Goal: Communication & Community: Answer question/provide support

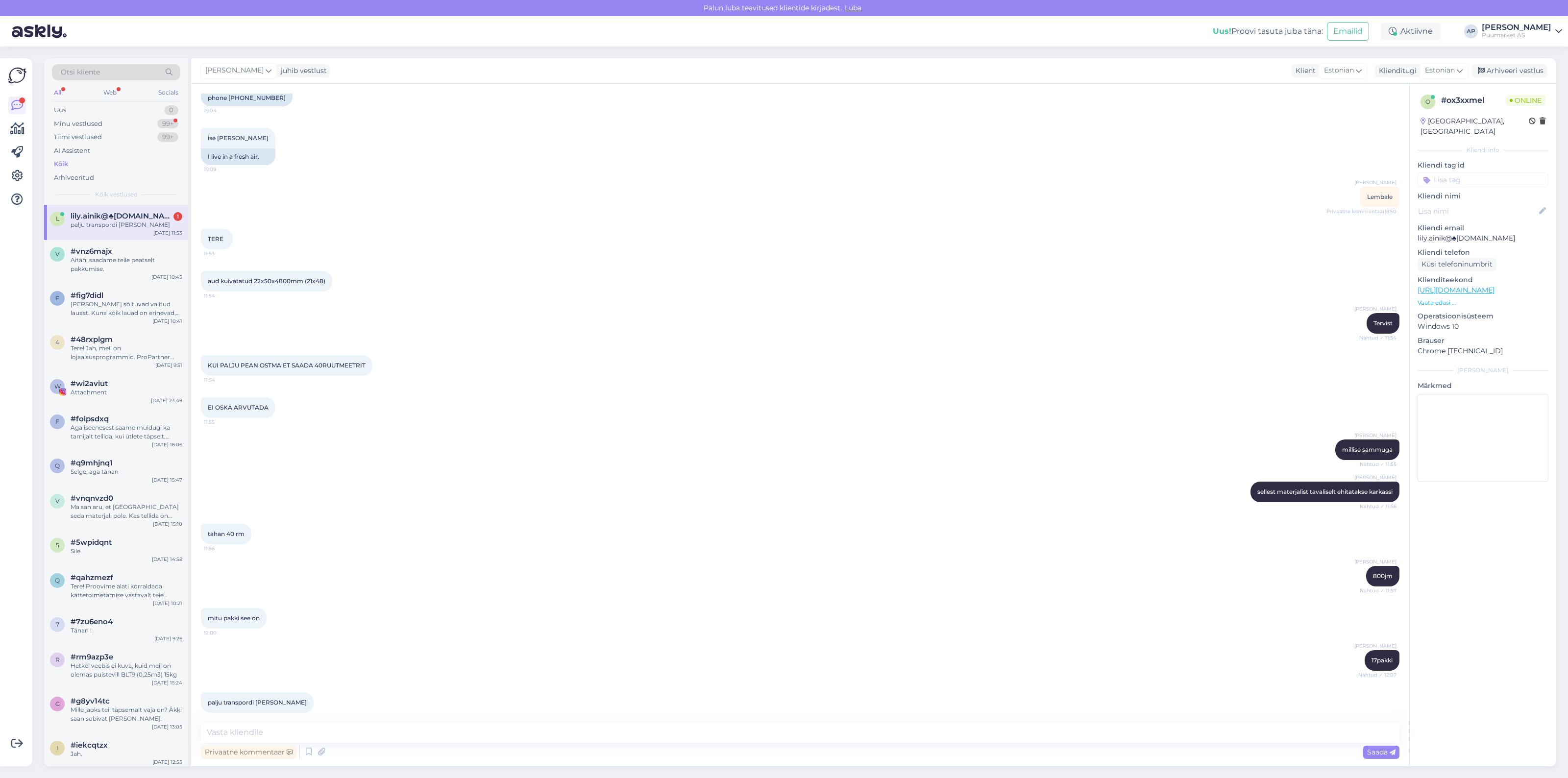
scroll to position [456, 0]
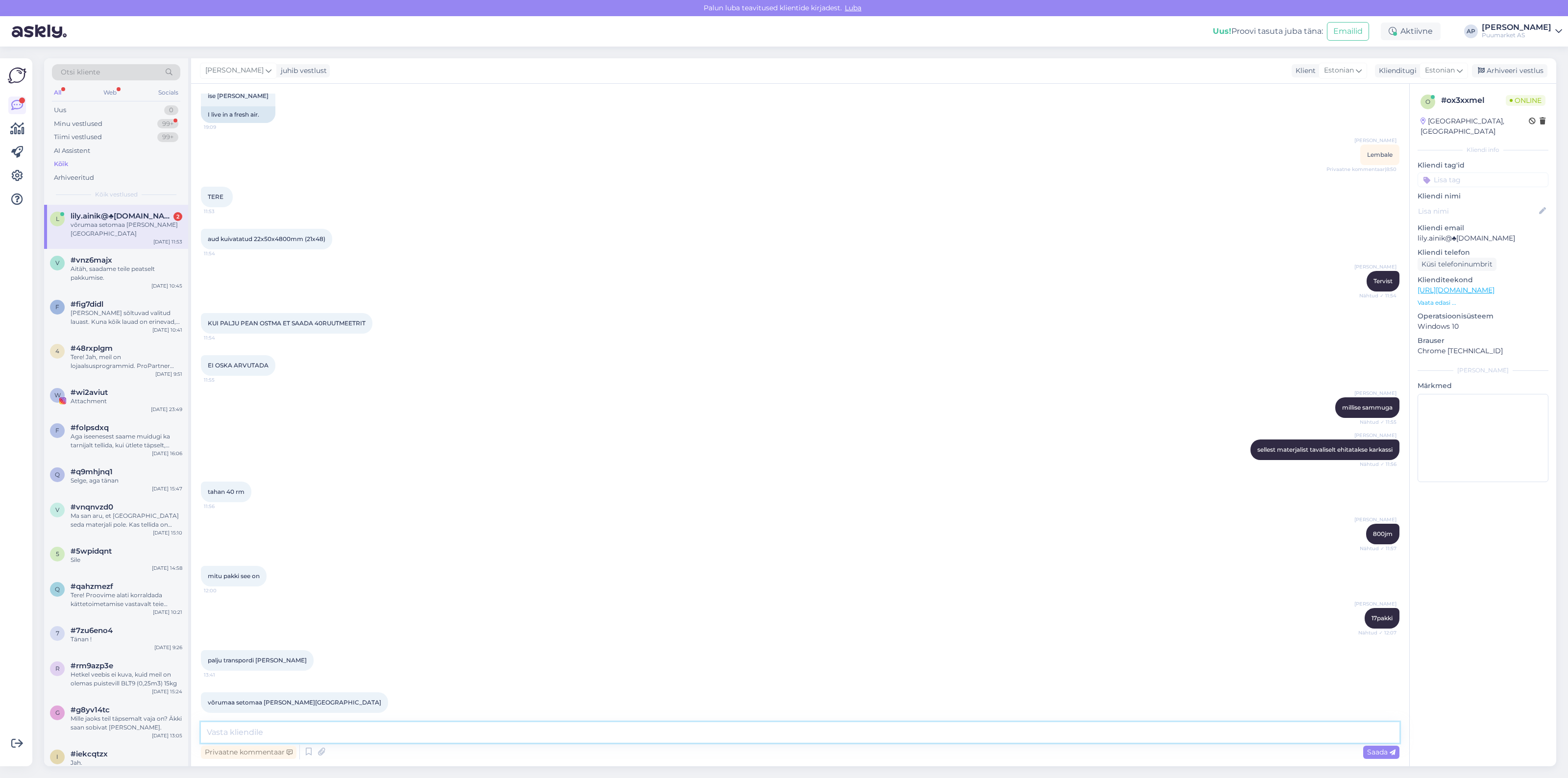
click at [324, 729] on textarea at bounding box center [799, 733] width 1198 height 20
click at [307, 753] on icon at bounding box center [309, 752] width 12 height 15
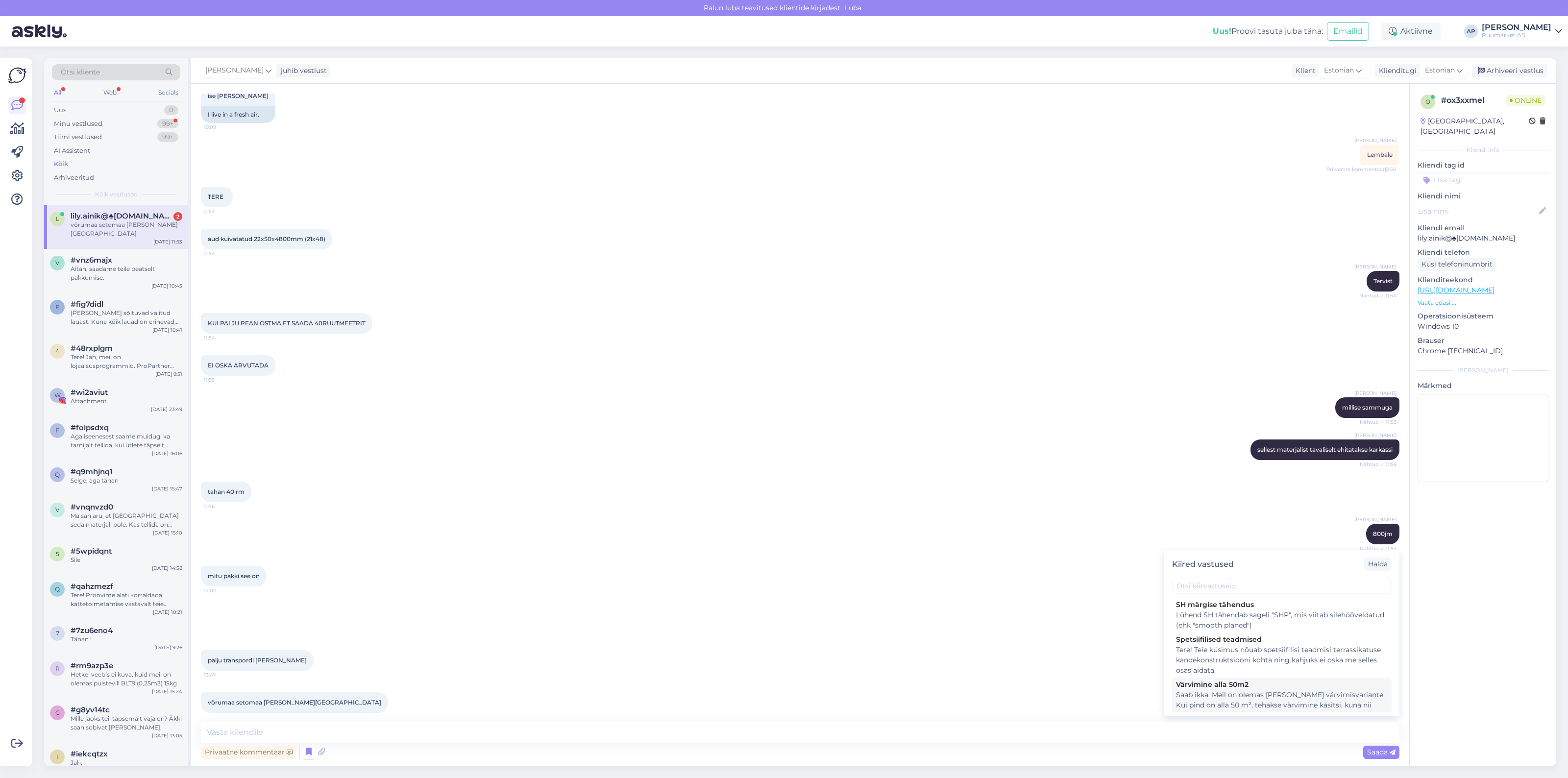
scroll to position [61, 0]
click at [1221, 684] on div "Kliendi andmed" at bounding box center [1282, 678] width 212 height 10
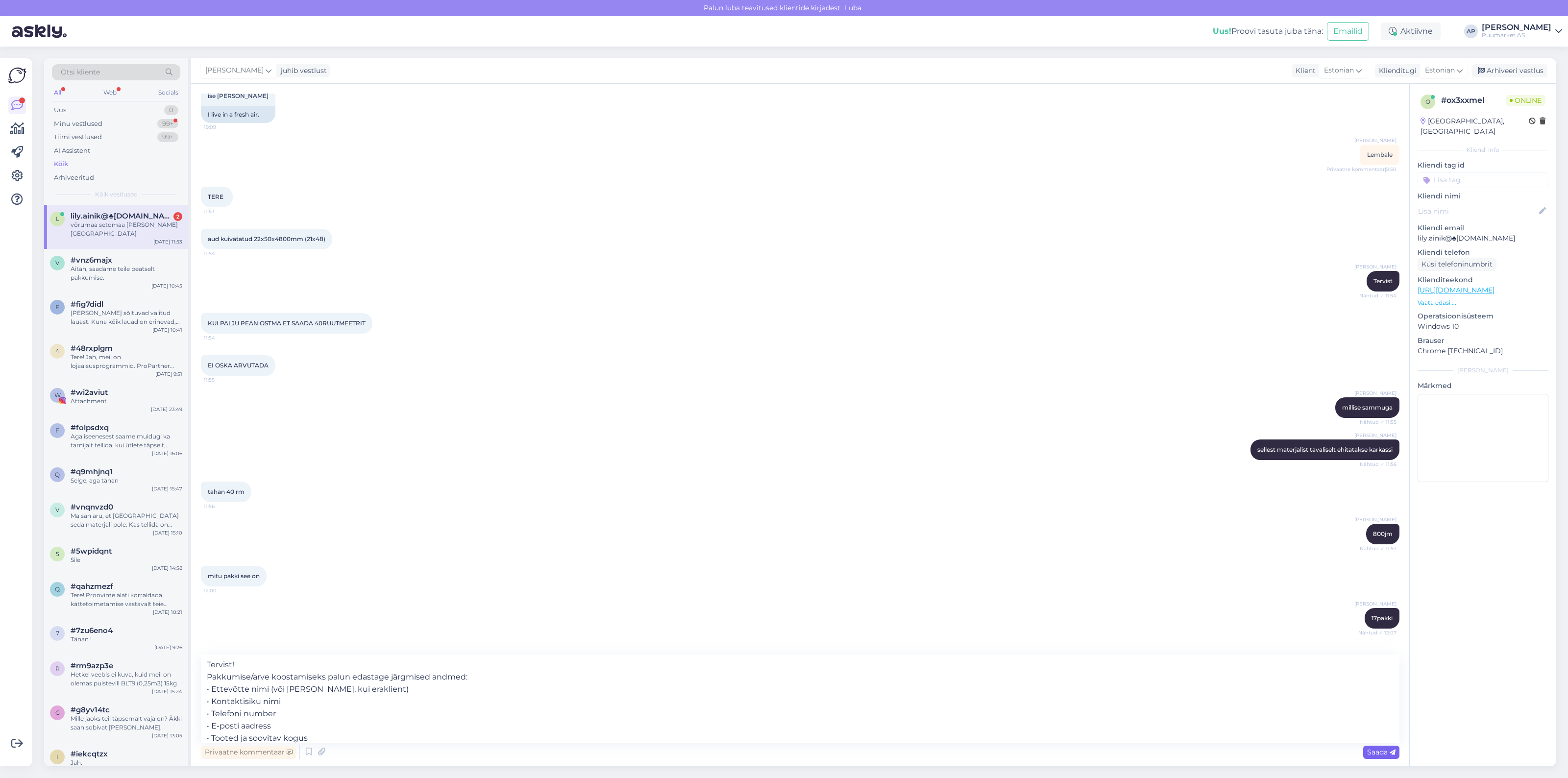
click at [1378, 755] on span "Saada" at bounding box center [1380, 752] width 29 height 9
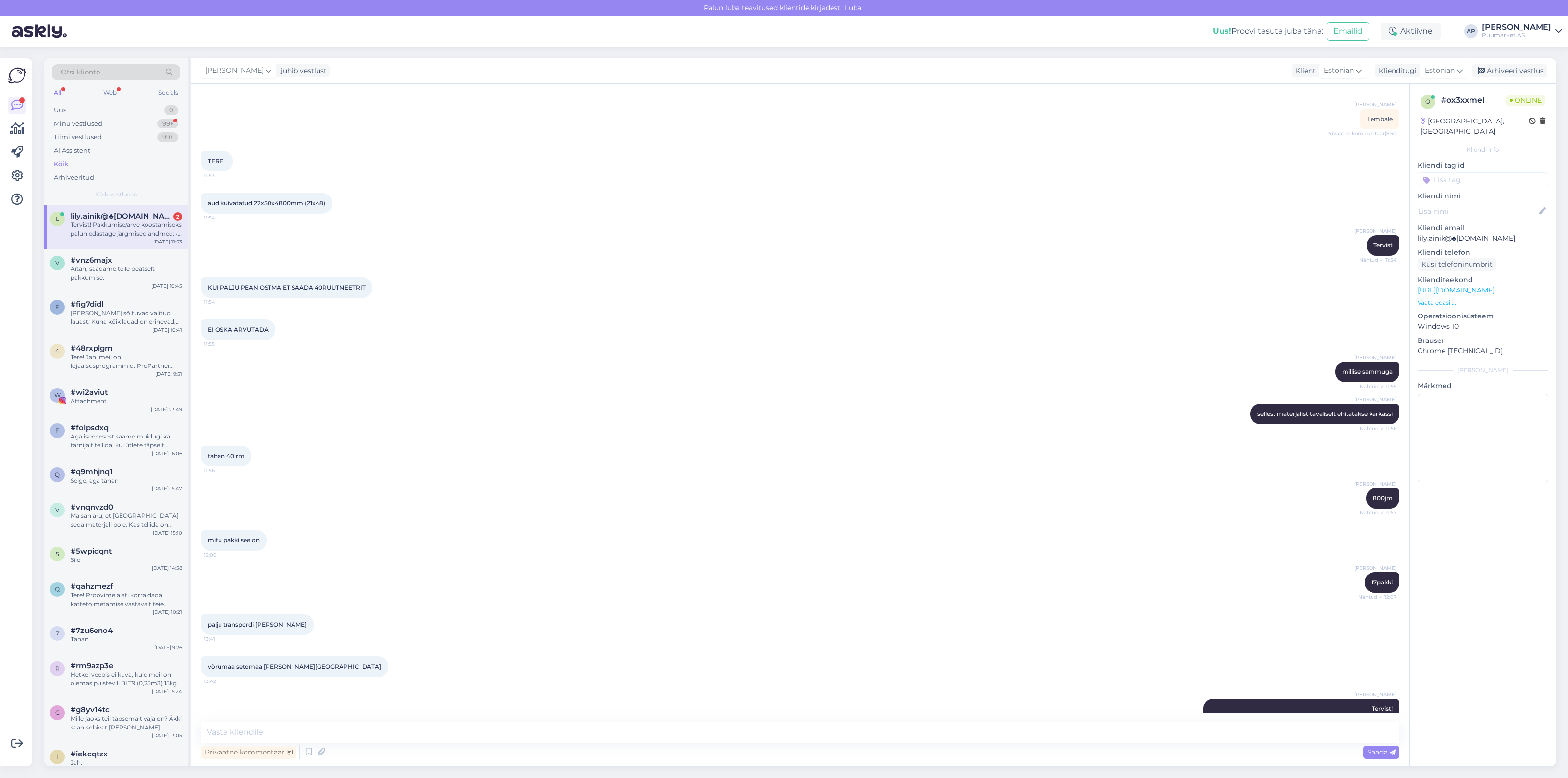
scroll to position [569, 0]
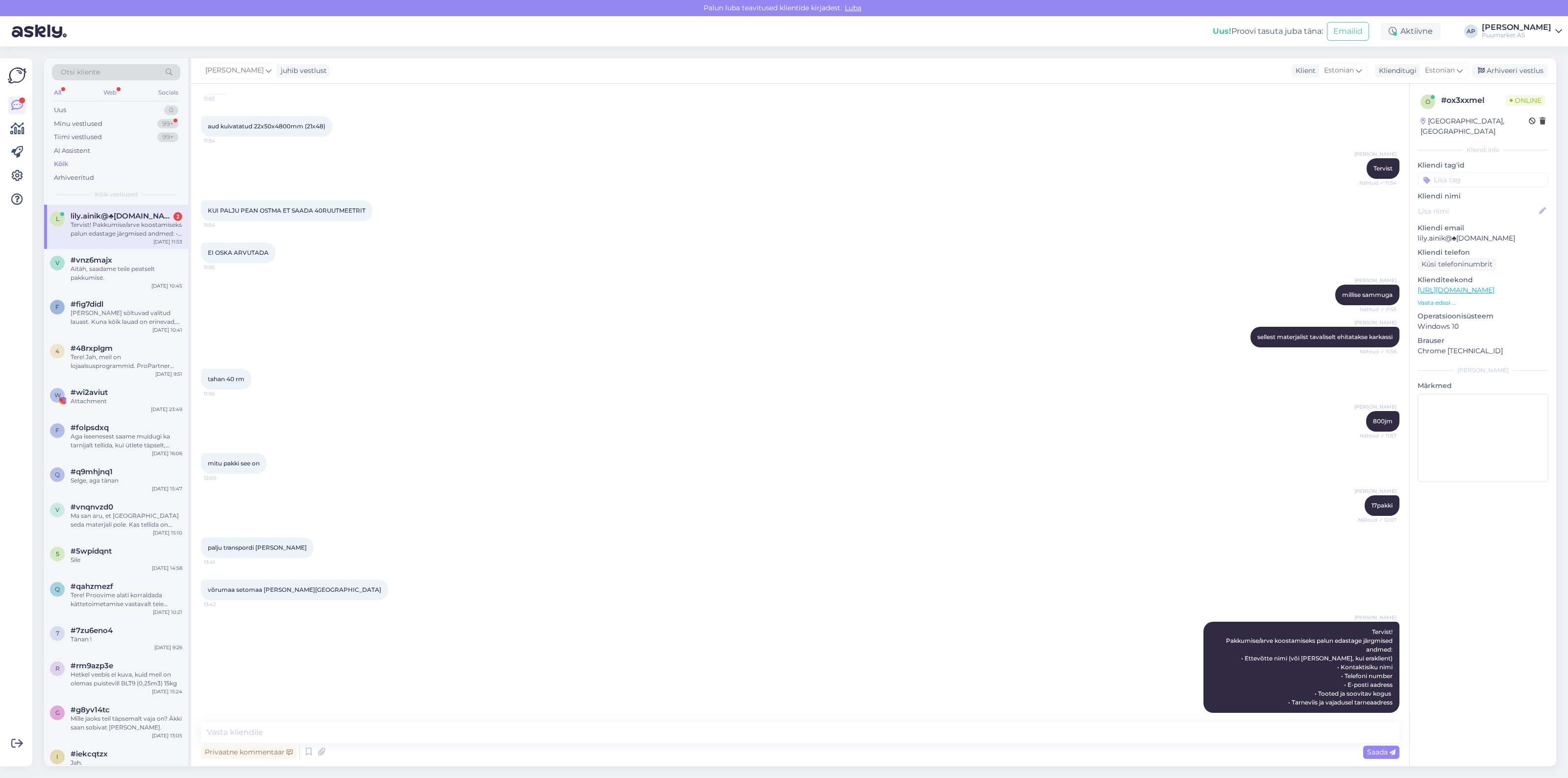
click at [127, 243] on div "l lily.ainik@♣[DOMAIN_NAME] 2 Tervist! Pakkumise/arve koostamiseks palun edasta…" at bounding box center [116, 227] width 144 height 44
click at [387, 464] on div "mitu pakki see on 12:00" at bounding box center [799, 464] width 1198 height 43
click at [265, 69] on icon at bounding box center [268, 71] width 6 height 11
click at [255, 161] on div "[PERSON_NAME]" at bounding box center [264, 163] width 84 height 12
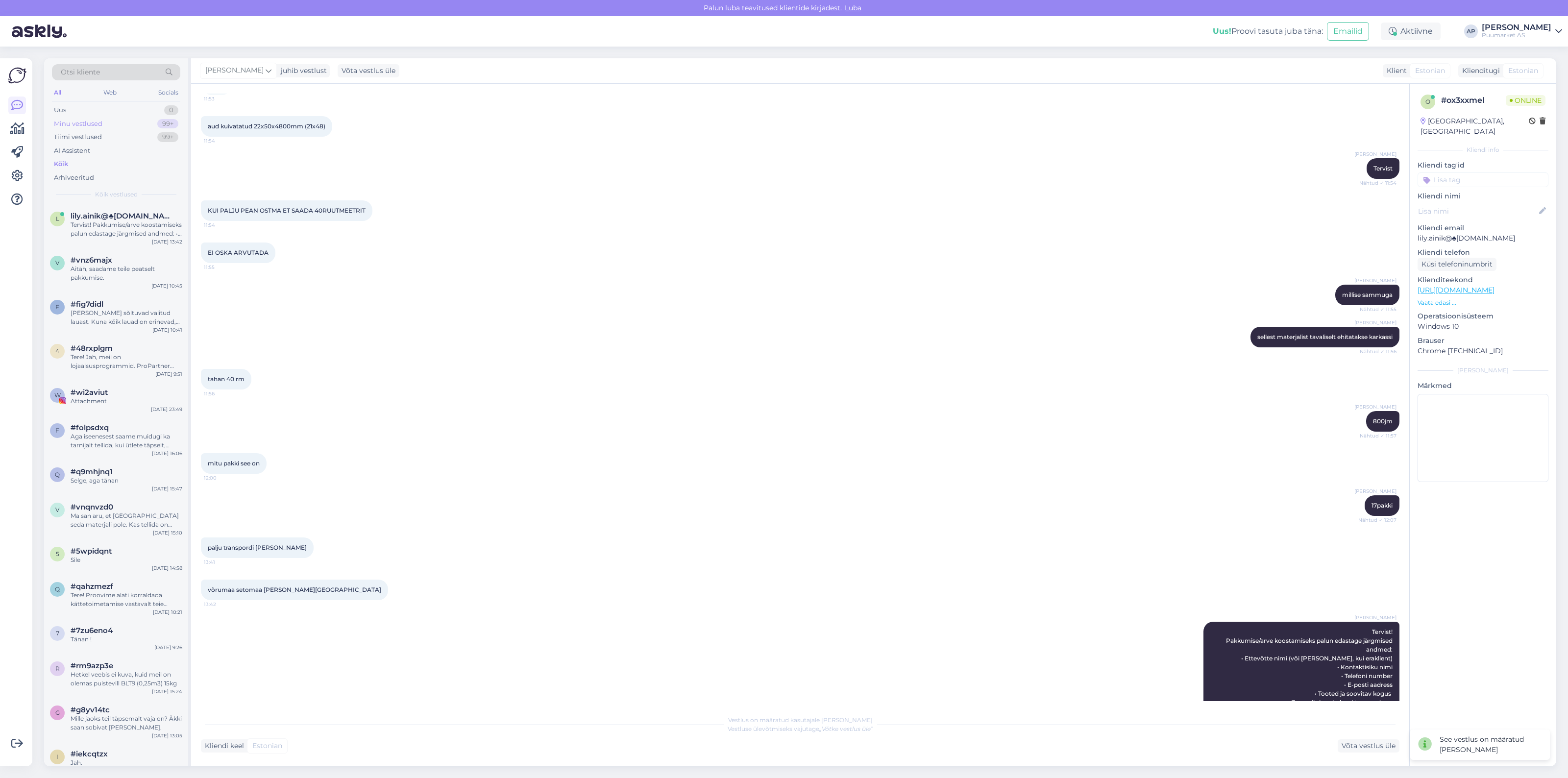
click at [87, 128] on div "Minu vestlused" at bounding box center [78, 124] width 48 height 10
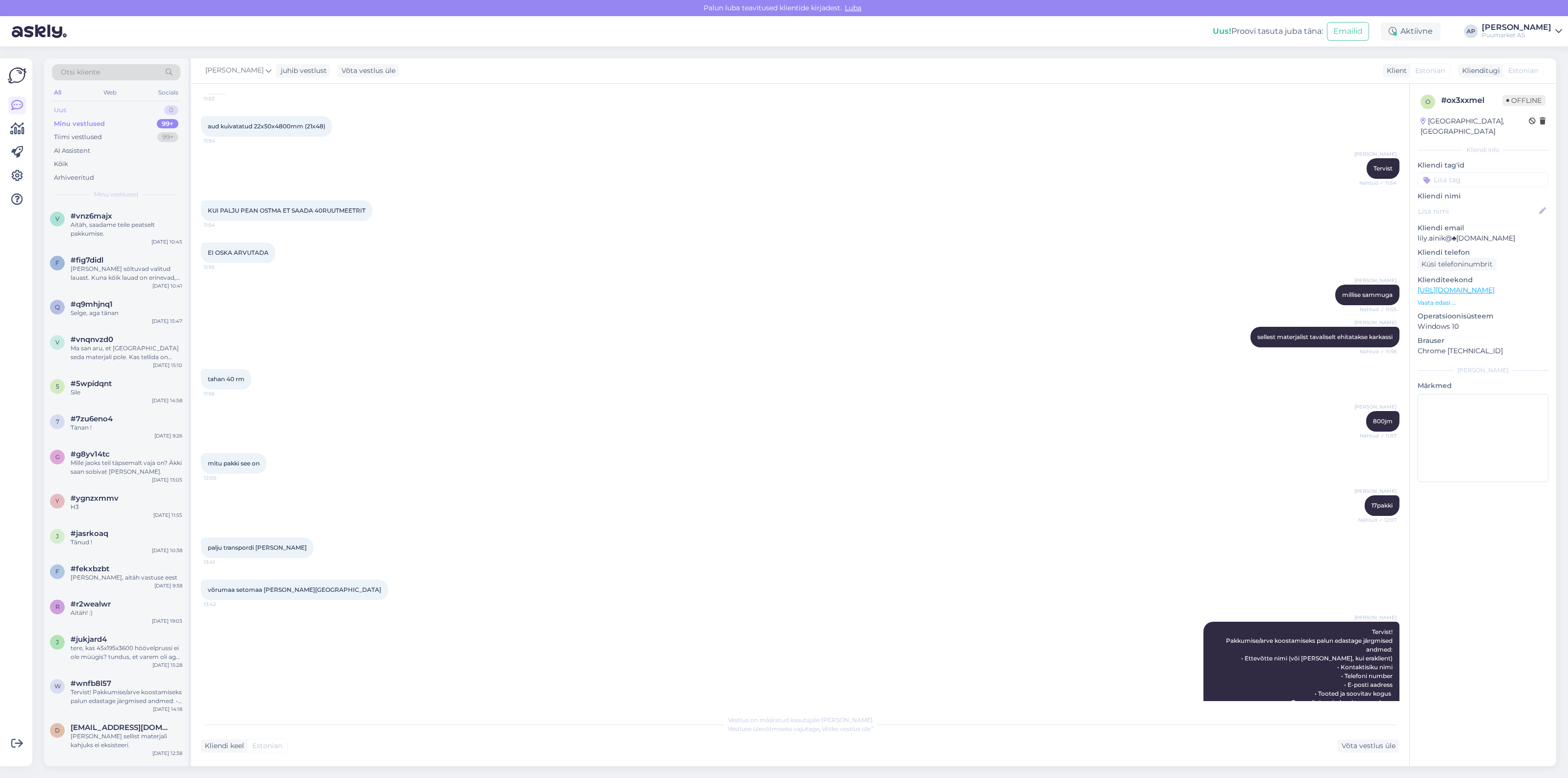
click at [67, 108] on div "Uus" at bounding box center [59, 110] width 12 height 10
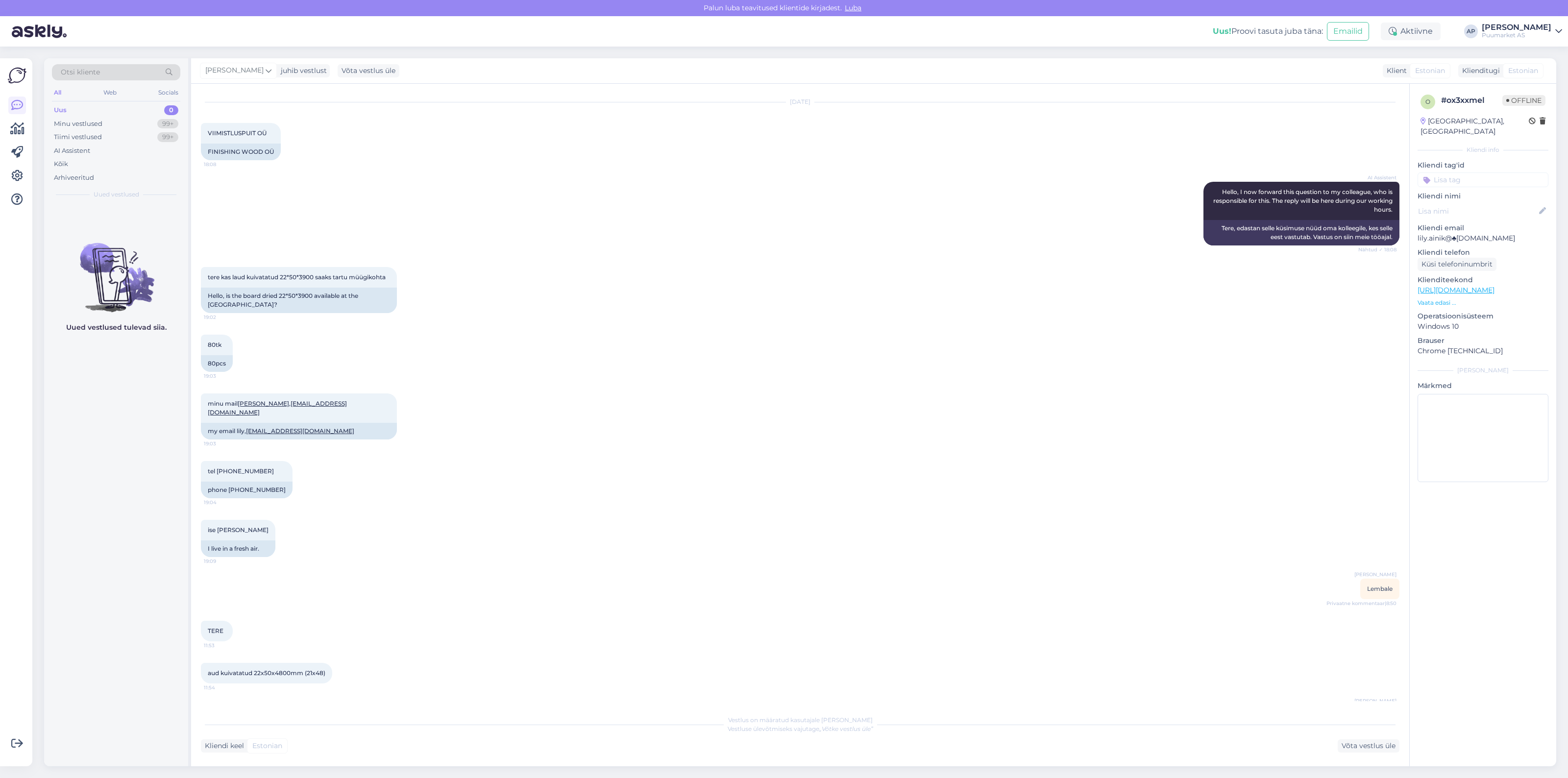
scroll to position [0, 0]
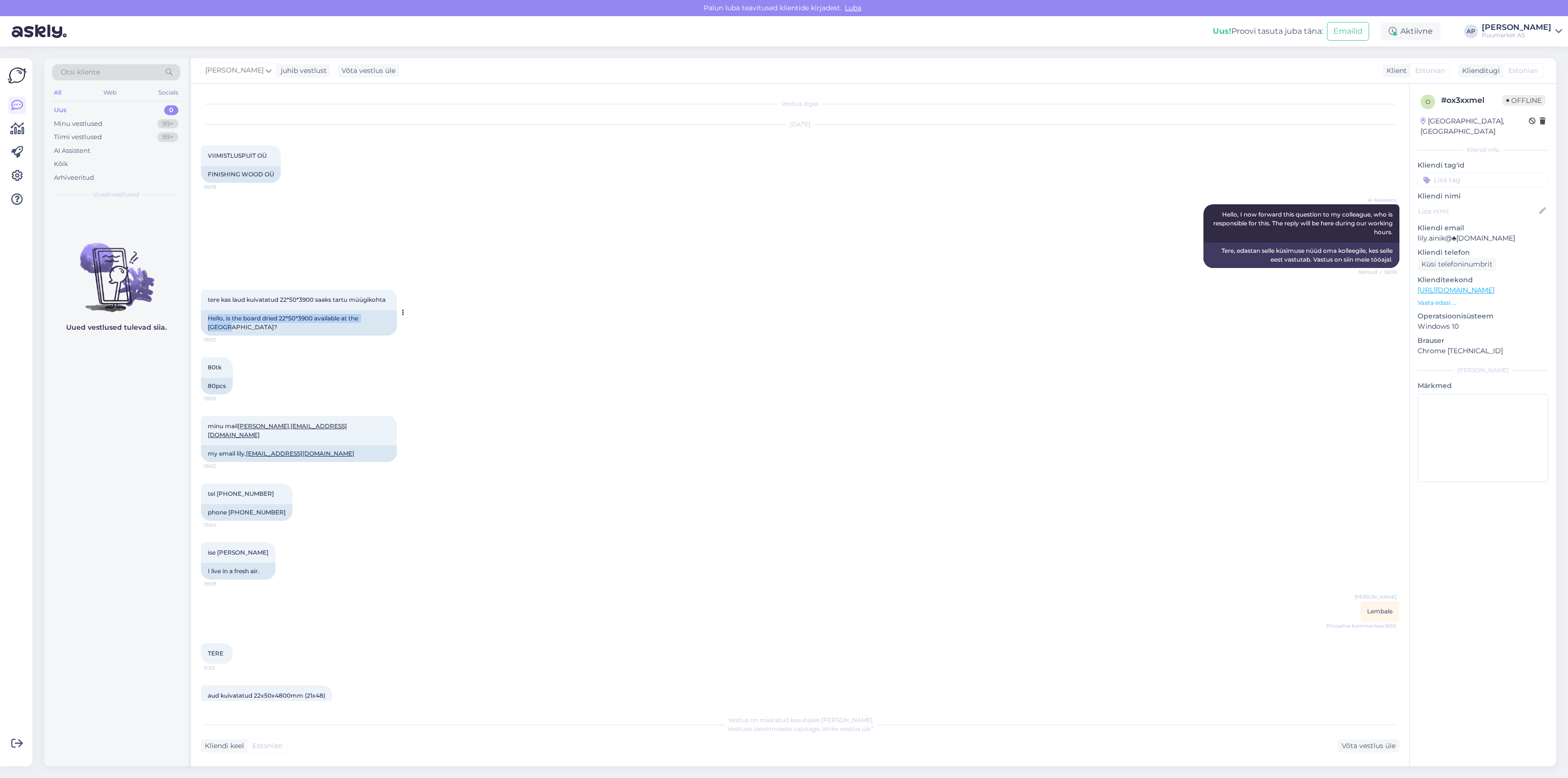
drag, startPoint x: 383, startPoint y: 318, endPoint x: 206, endPoint y: 322, distance: 177.0
click at [206, 322] on div "Hello, is the board dried 22*50*3900 available at the [GEOGRAPHIC_DATA]?" at bounding box center [298, 323] width 196 height 26
click at [358, 355] on div "80tk 19:03 80pcs" at bounding box center [799, 376] width 1198 height 59
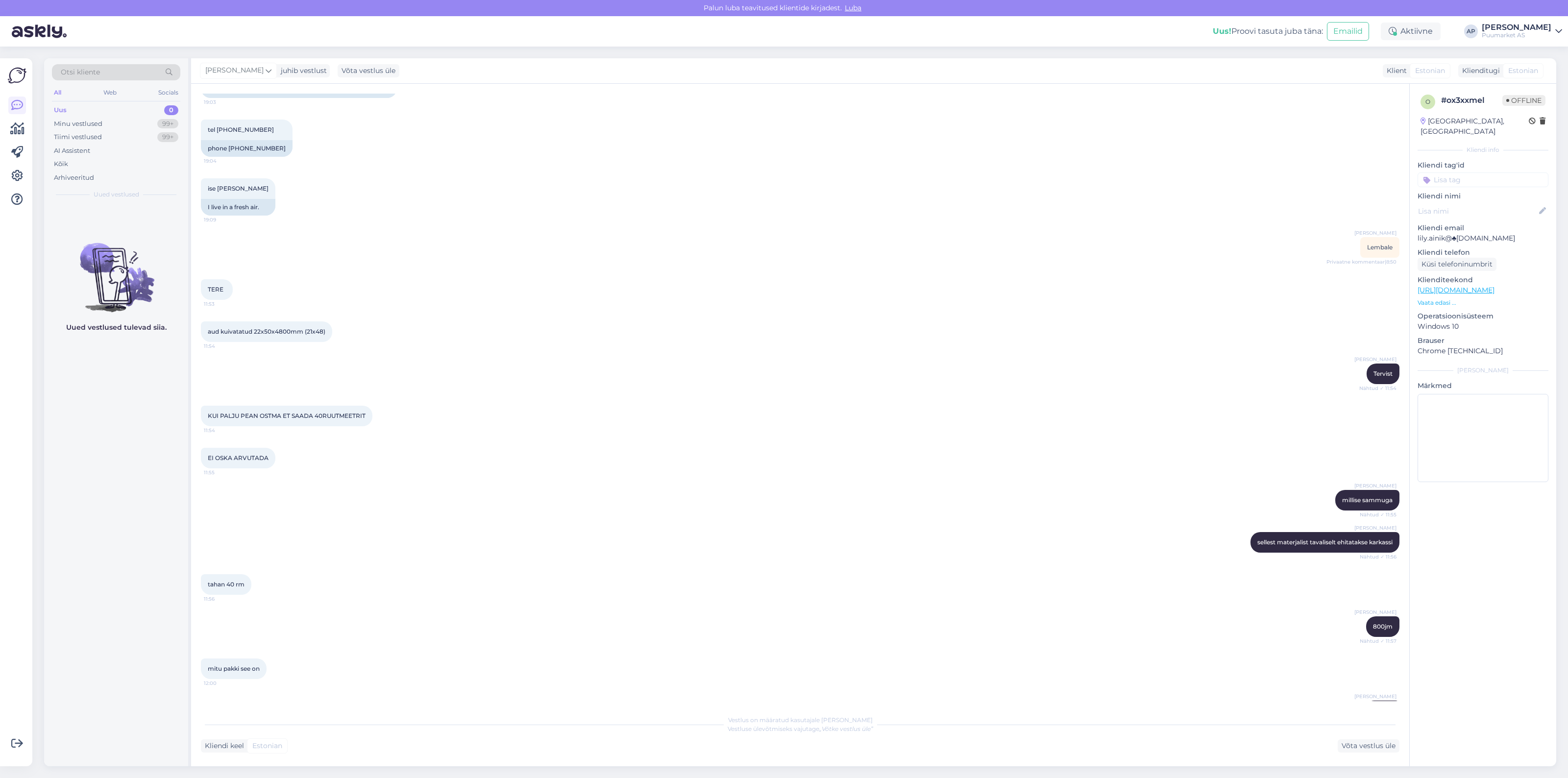
scroll to position [368, 0]
drag, startPoint x: 206, startPoint y: 404, endPoint x: 427, endPoint y: 411, distance: 221.1
click at [425, 410] on div "KUI PALJU PEAN OSTMA ET SAADA 40RUUTMEETRIT 11:54" at bounding box center [799, 413] width 1198 height 43
click at [428, 411] on div "KUI PALJU PEAN OSTMA ET SAADA 40RUUTMEETRIT 11:54" at bounding box center [799, 413] width 1198 height 43
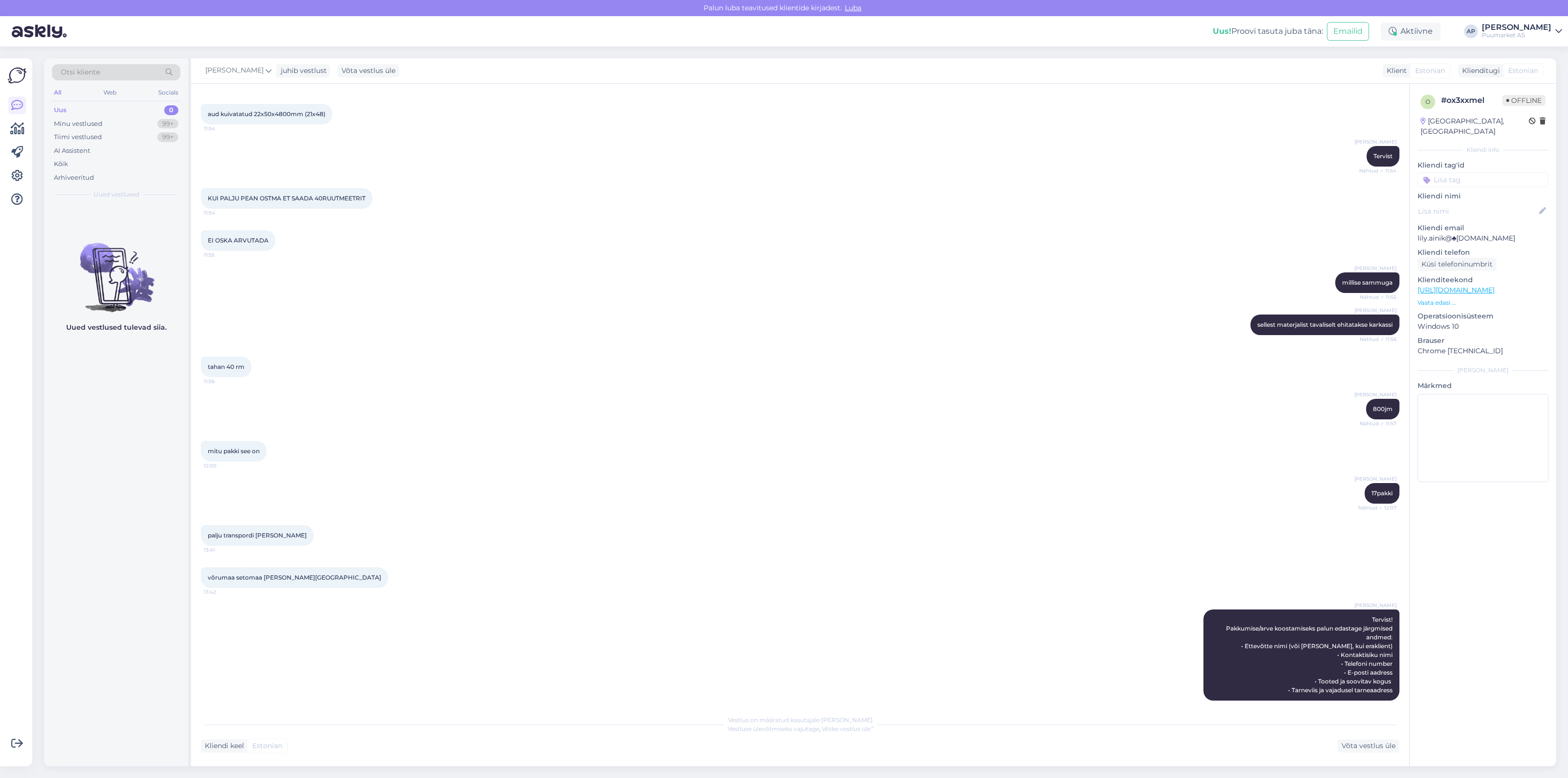
scroll to position [633, 0]
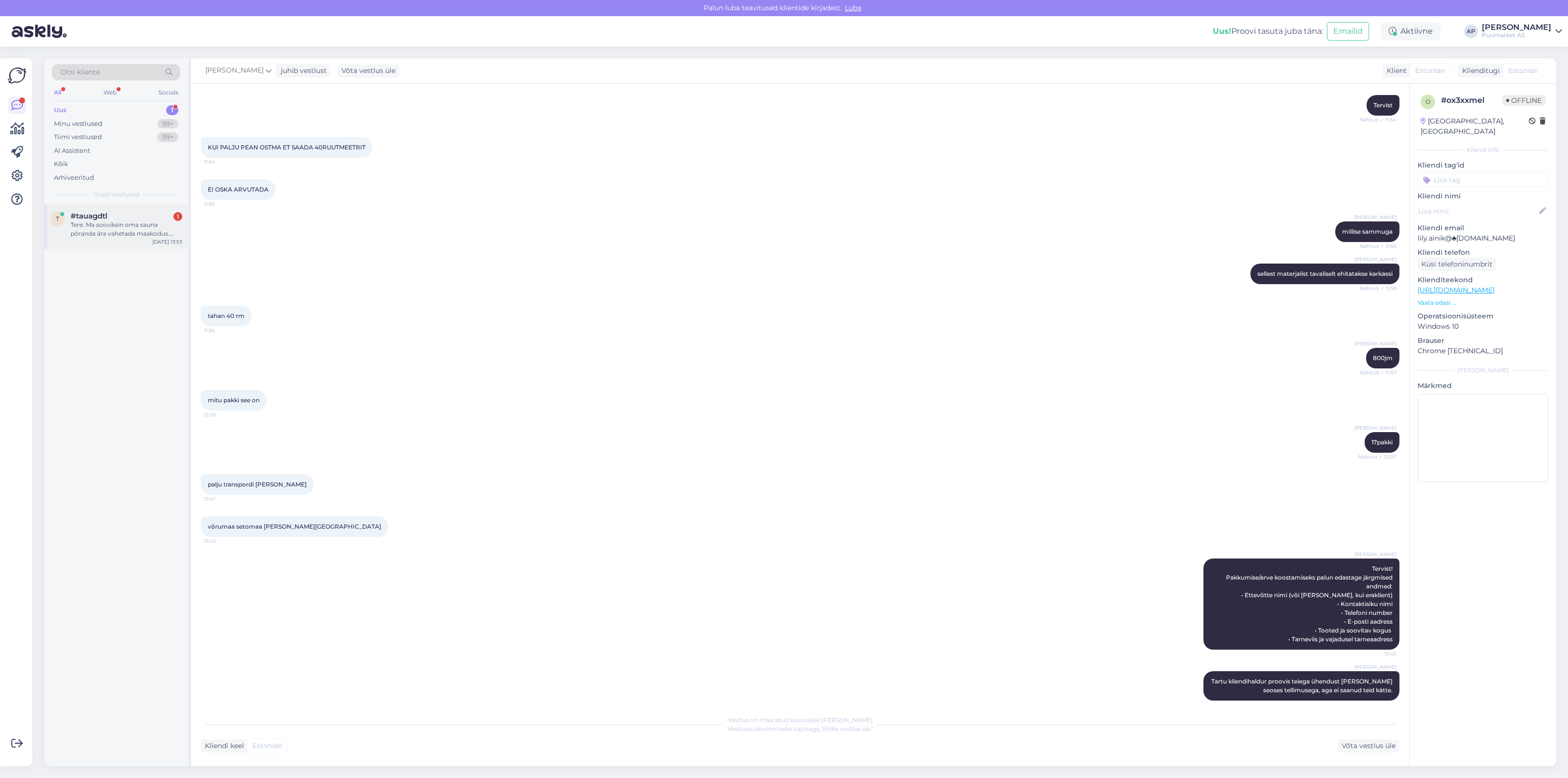
click at [163, 212] on div "#tauagdtl 1" at bounding box center [126, 216] width 112 height 9
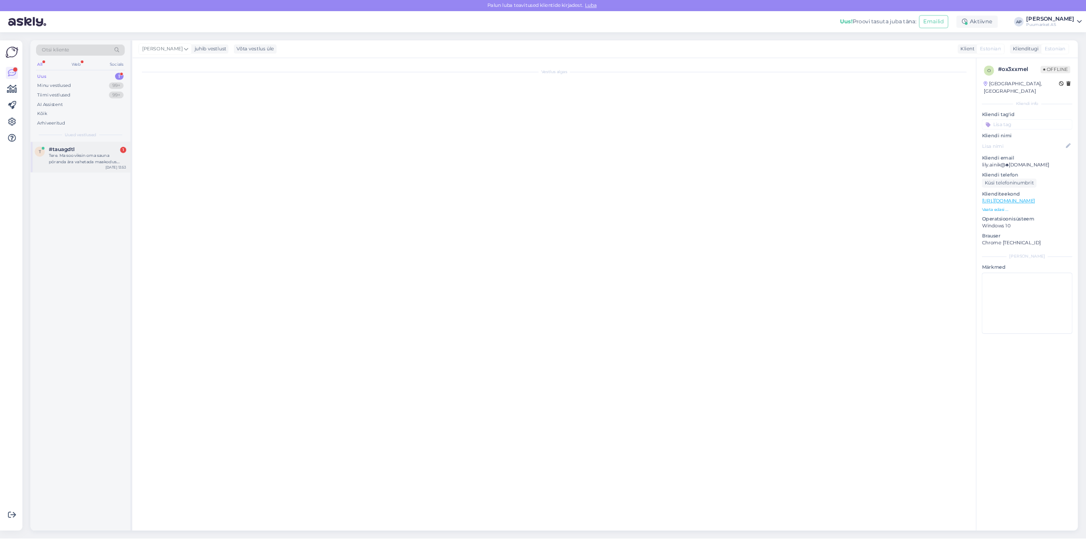
scroll to position [0, 0]
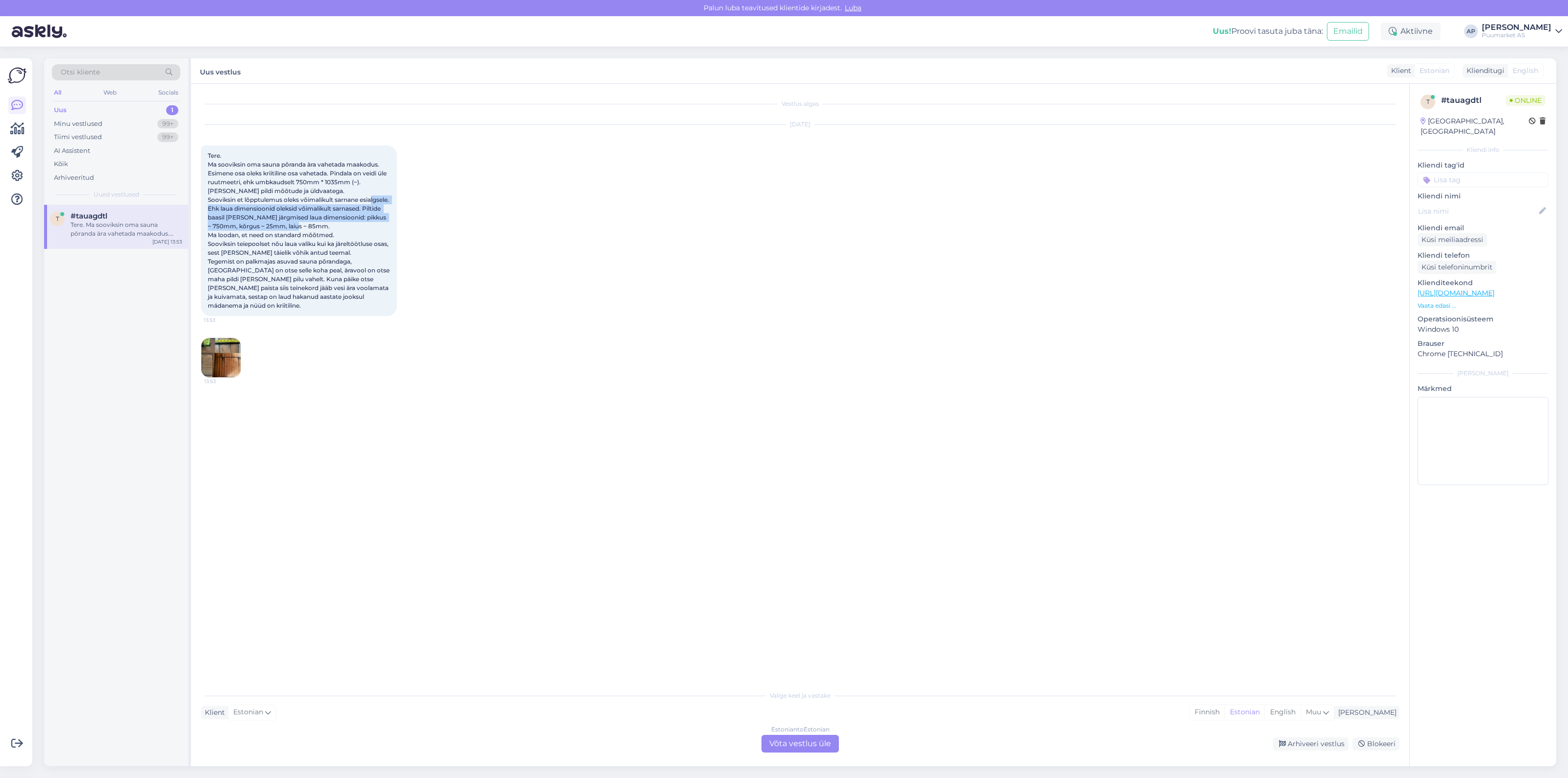
drag, startPoint x: 237, startPoint y: 208, endPoint x: 351, endPoint y: 234, distance: 116.9
click at [351, 234] on div "Tere. Ma sooviksin oma sauna põranda ära vahetada maakodus. Esimene osa oleks k…" at bounding box center [298, 230] width 196 height 171
click at [347, 237] on div "Tere. Ma sooviksin oma sauna põranda ära vahetada maakodus. Esimene osa oleks k…" at bounding box center [298, 230] width 196 height 171
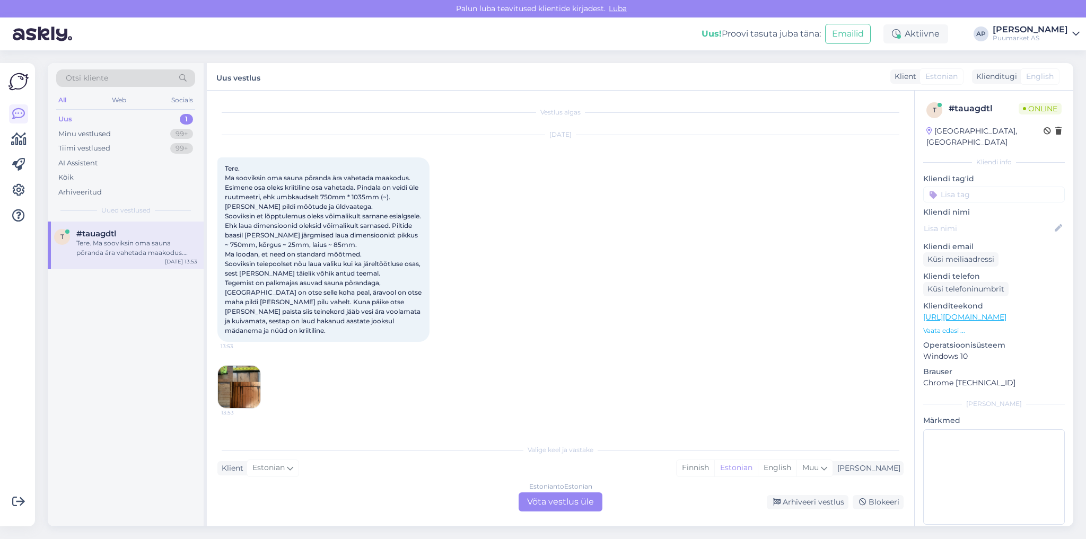
drag, startPoint x: 1689, startPoint y: 0, endPoint x: 599, endPoint y: 293, distance: 1128.3
click at [599, 293] on div "[DATE] Tere. Ma sooviksin oma sauna põranda ära vahetada maakodus. Esimene osa …" at bounding box center [560, 272] width 686 height 297
drag, startPoint x: 301, startPoint y: 225, endPoint x: 307, endPoint y: 253, distance: 28.7
click at [295, 233] on span "Tere. Ma sooviksin oma sauna põranda ära vahetada maakodus. Esimene osa oleks k…" at bounding box center [324, 249] width 198 height 170
click at [558, 494] on div "Estonian to Estonian Võta vestlus üle" at bounding box center [561, 502] width 84 height 19
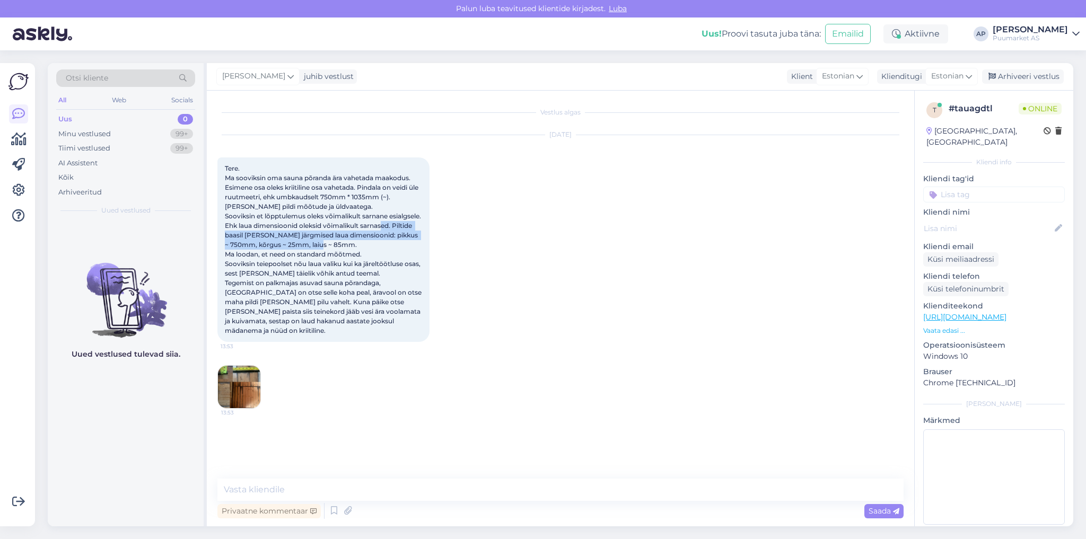
drag, startPoint x: 263, startPoint y: 234, endPoint x: 367, endPoint y: 259, distance: 107.4
click at [367, 259] on div "Tere. Ma sooviksin oma sauna põranda ära vahetada maakodus. Esimene osa oleks k…" at bounding box center [323, 249] width 212 height 185
click at [367, 255] on div "Tere. Ma sooviksin oma sauna põranda ära vahetada maakodus. Esimene osa oleks k…" at bounding box center [323, 249] width 212 height 185
drag, startPoint x: 310, startPoint y: 244, endPoint x: 320, endPoint y: 244, distance: 10.1
click at [320, 244] on span "Tere. Ma sooviksin oma sauna põranda ära vahetada maakodus. Esimene osa oleks k…" at bounding box center [324, 249] width 198 height 170
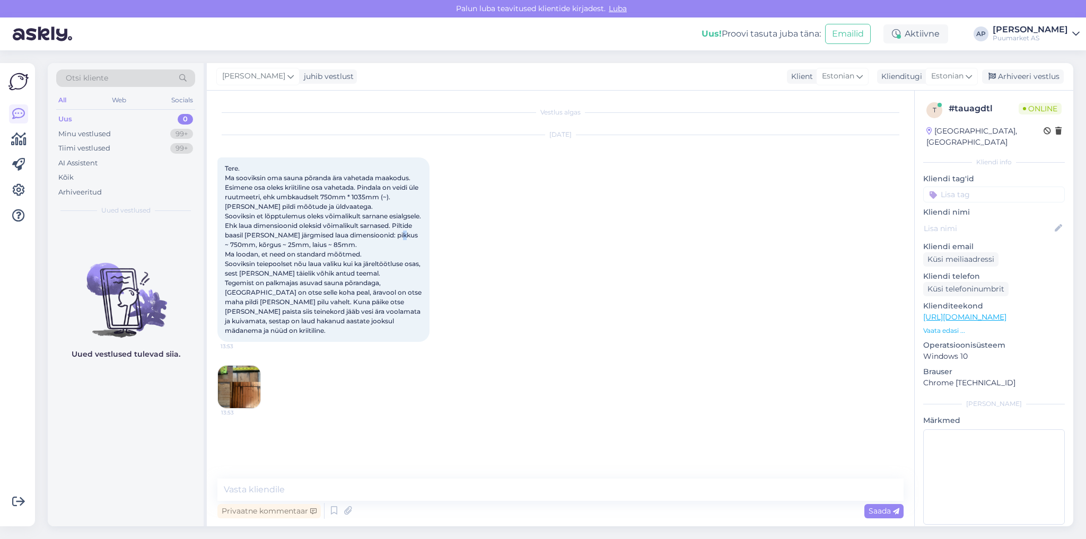
click at [317, 246] on span "Tere. Ma sooviksin oma sauna põranda ära vahetada maakodus. Esimene osa oleks k…" at bounding box center [324, 249] width 198 height 170
click at [337, 244] on span "Tere. Ma sooviksin oma sauna põranda ära vahetada maakodus. Esimene osa oleks k…" at bounding box center [324, 249] width 198 height 170
drag, startPoint x: 350, startPoint y: 242, endPoint x: 375, endPoint y: 244, distance: 25.0
click at [375, 244] on span "Tere. Ma sooviksin oma sauna põranda ära vahetada maakodus. Esimene osa oleks k…" at bounding box center [324, 249] width 198 height 170
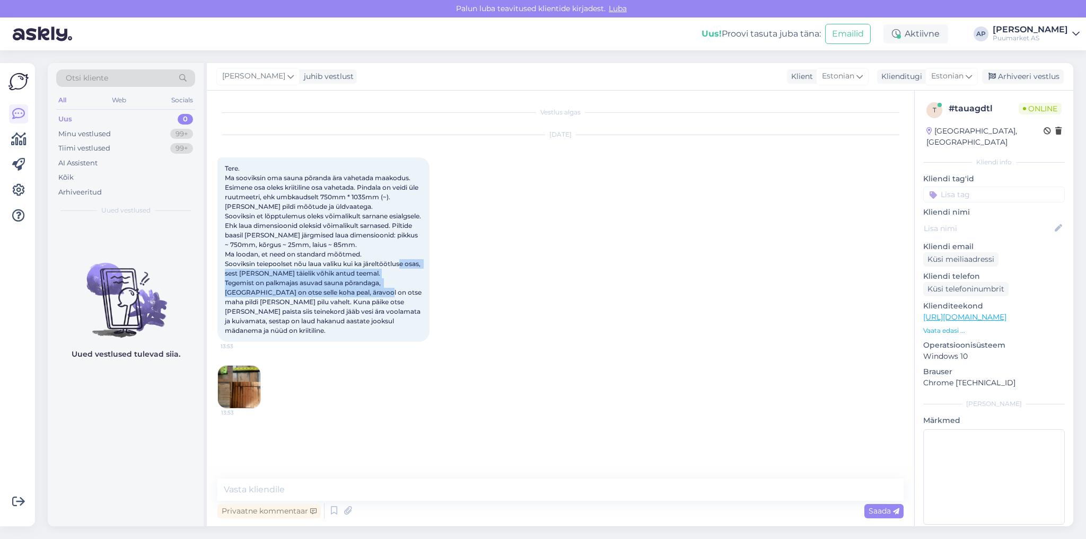
drag, startPoint x: 248, startPoint y: 286, endPoint x: 416, endPoint y: 302, distance: 169.4
click at [416, 302] on div "Tere. Ma sooviksin oma sauna põranda ära vahetada maakodus. Esimene osa oleks k…" at bounding box center [323, 249] width 212 height 185
click at [255, 375] on img at bounding box center [239, 387] width 42 height 42
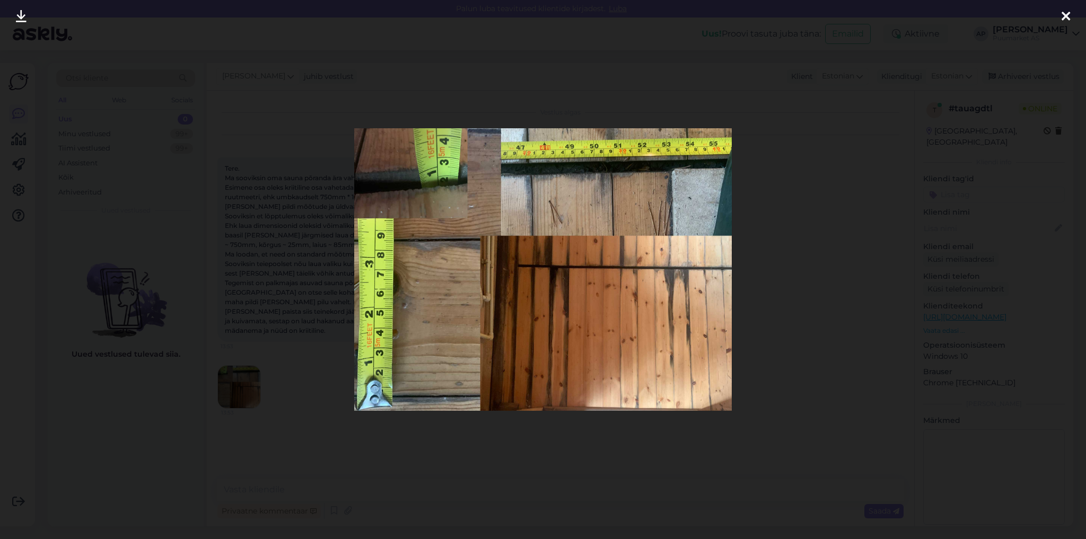
click at [270, 354] on div at bounding box center [543, 269] width 1086 height 539
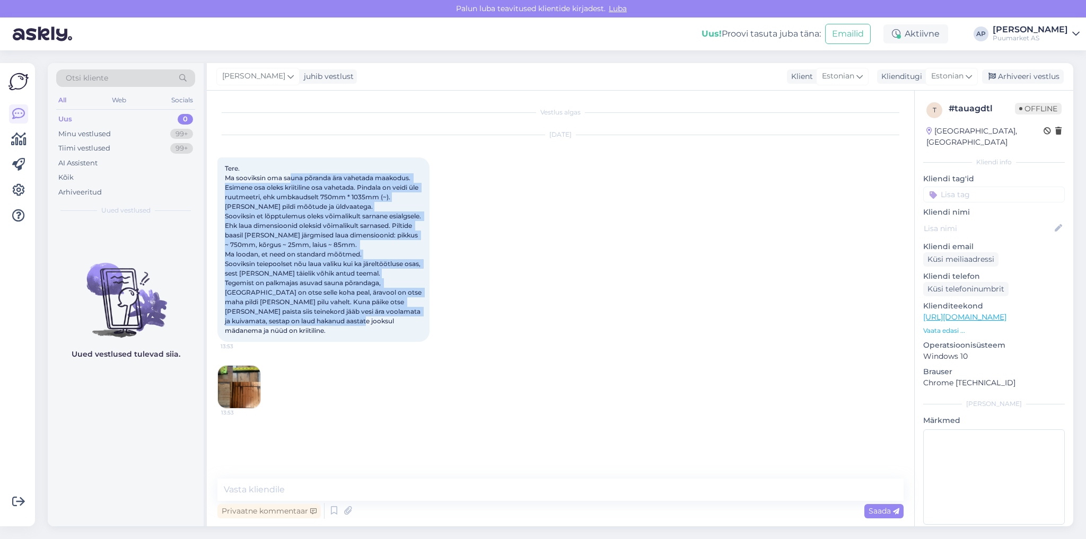
drag, startPoint x: 291, startPoint y: 176, endPoint x: 375, endPoint y: 332, distance: 177.4
click at [375, 332] on span "Tere. Ma sooviksin oma sauna põranda ära vahetada maakodus. Esimene osa oleks k…" at bounding box center [324, 249] width 198 height 170
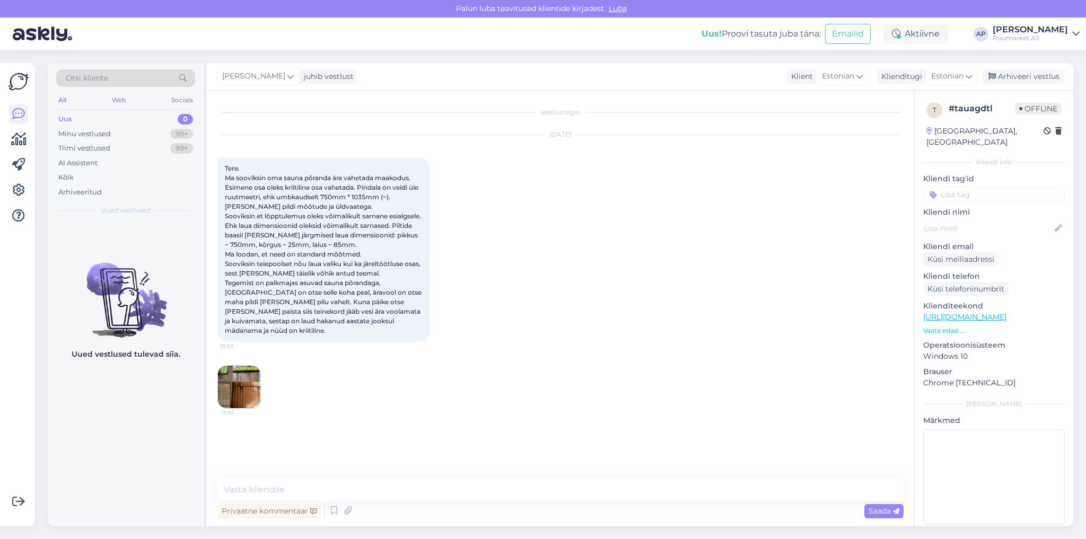
drag, startPoint x: 387, startPoint y: 328, endPoint x: 391, endPoint y: 323, distance: 6.8
click at [388, 328] on div "Tere. Ma sooviksin oma sauna põranda ära vahetada maakodus. Esimene osa oleks k…" at bounding box center [323, 249] width 212 height 185
drag, startPoint x: 391, startPoint y: 337, endPoint x: 223, endPoint y: 145, distance: 255.1
click at [223, 145] on div "[DATE] Tere. Ma sooviksin oma sauna põranda ära vahetada maakodus. Esimene osa …" at bounding box center [560, 272] width 686 height 297
copy div "Tere. Ma sooviksin oma sauna põranda ära vahetada maakodus. Esimene osa oleks k…"
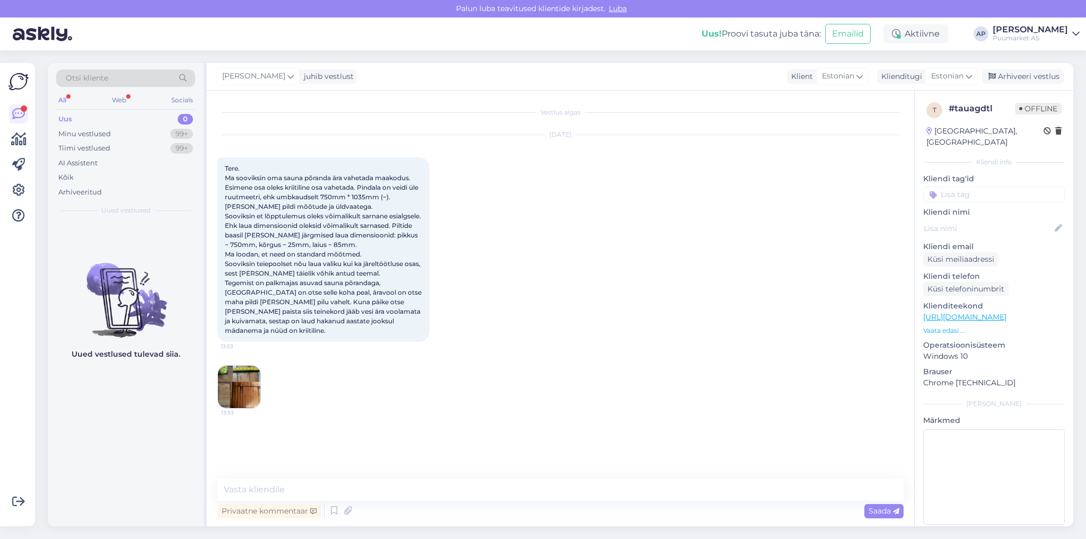
click at [232, 380] on img at bounding box center [239, 387] width 42 height 42
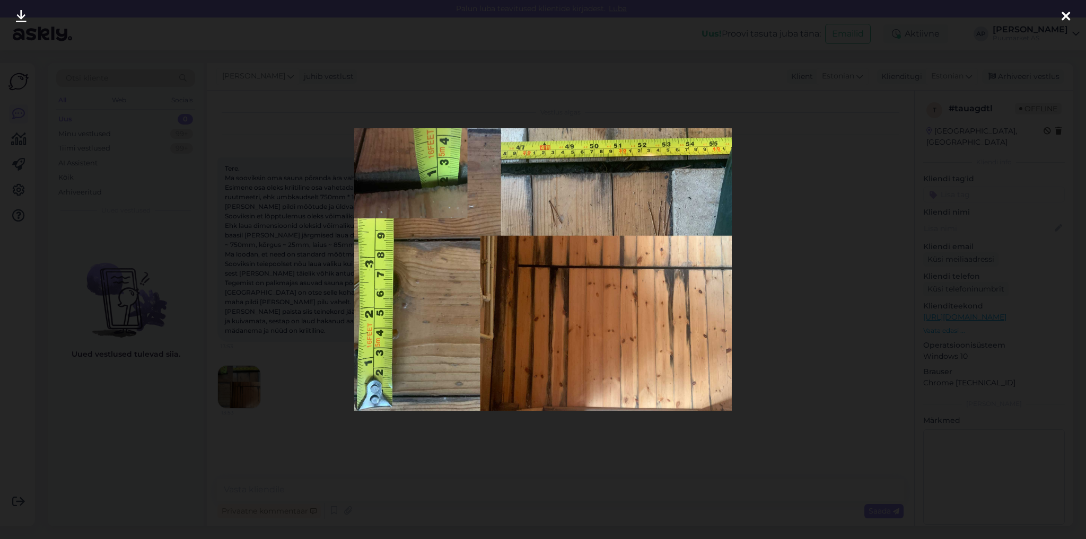
click at [286, 416] on div at bounding box center [543, 269] width 1086 height 539
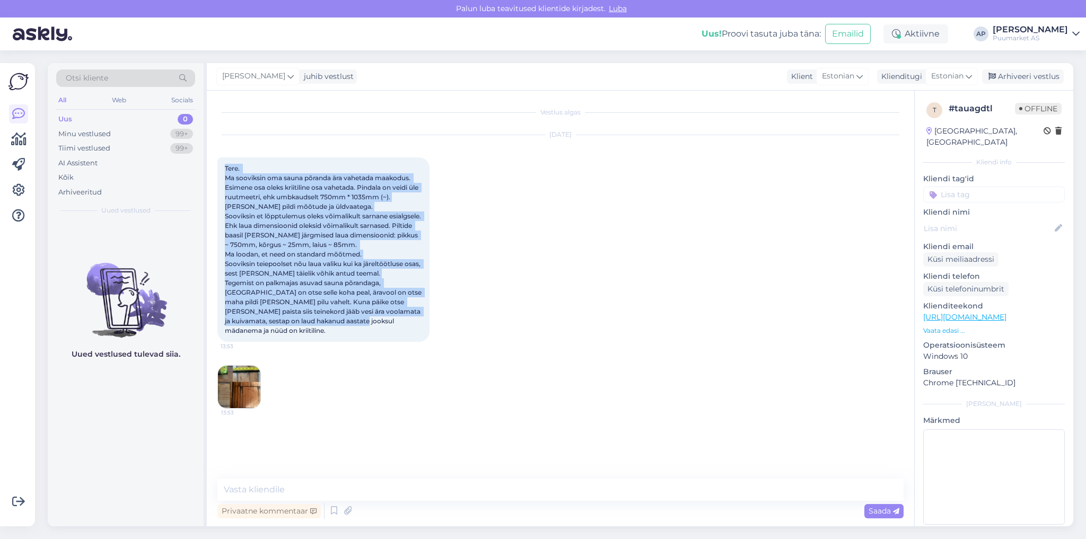
drag, startPoint x: 226, startPoint y: 154, endPoint x: 404, endPoint y: 343, distance: 260.0
click at [404, 343] on div "[DATE] Tere. Ma sooviksin oma sauna põranda ära vahetada maakodus. Esimene osa …" at bounding box center [560, 272] width 686 height 297
click at [405, 343] on div "[DATE] Tere. Ma sooviksin oma sauna põranda ära vahetada maakodus. Esimene osa …" at bounding box center [560, 272] width 686 height 297
drag, startPoint x: 402, startPoint y: 339, endPoint x: 219, endPoint y: 157, distance: 258.0
click at [219, 157] on div "Tere. Ma sooviksin oma sauna põranda ära vahetada maakodus. Esimene osa oleks k…" at bounding box center [323, 249] width 212 height 185
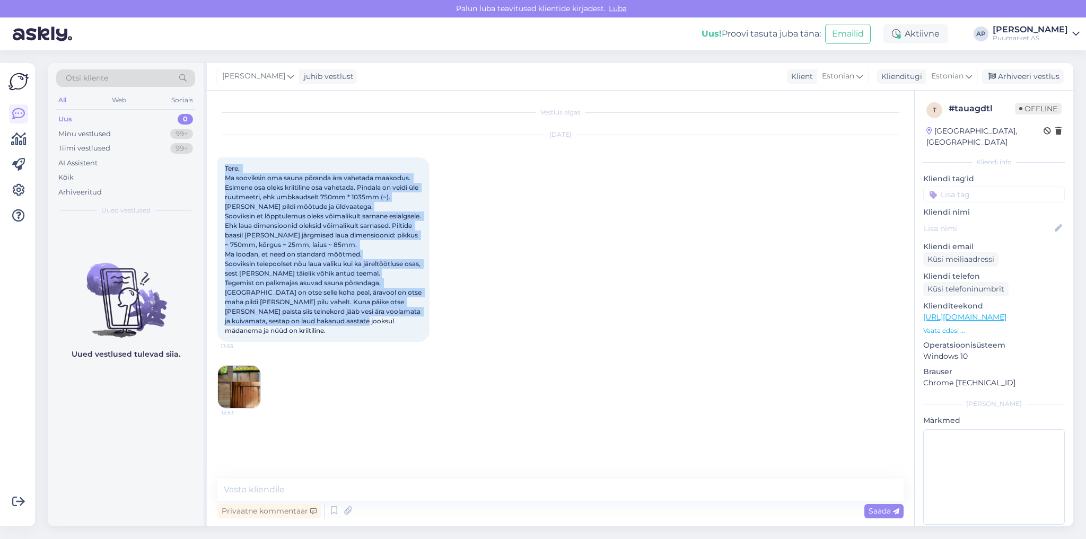
click at [245, 150] on div "[DATE] Tere. Ma sooviksin oma sauna põranda ära vahetada maakodus. Esimene osa …" at bounding box center [560, 272] width 686 height 297
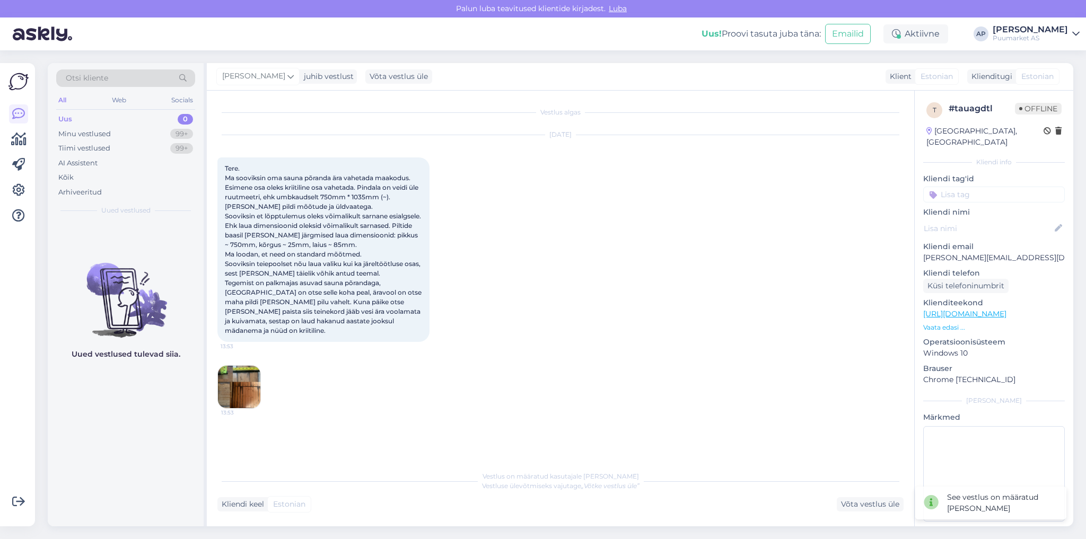
click at [252, 380] on img at bounding box center [239, 387] width 42 height 42
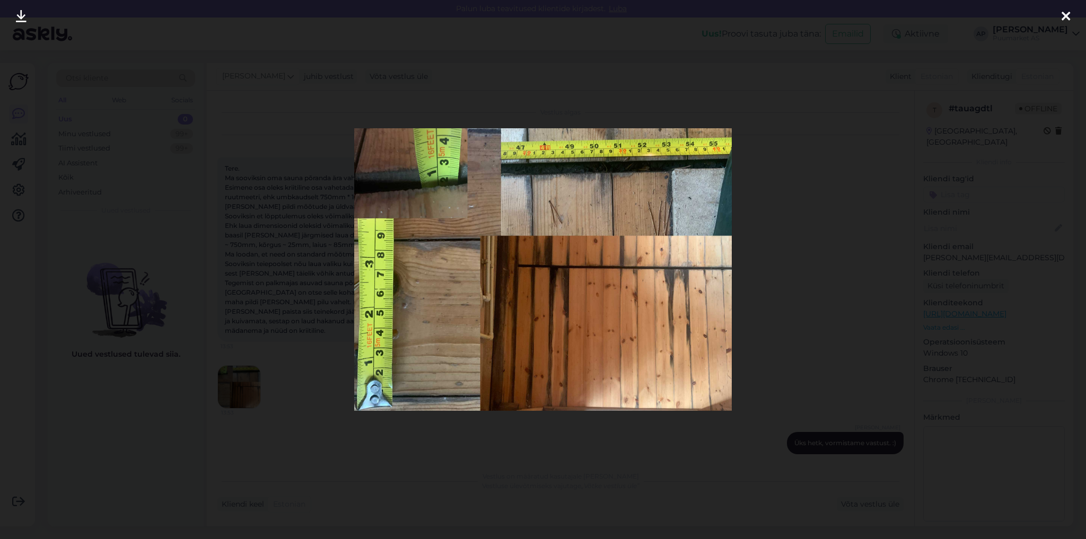
scroll to position [10, 0]
click at [748, 257] on div at bounding box center [543, 269] width 1086 height 539
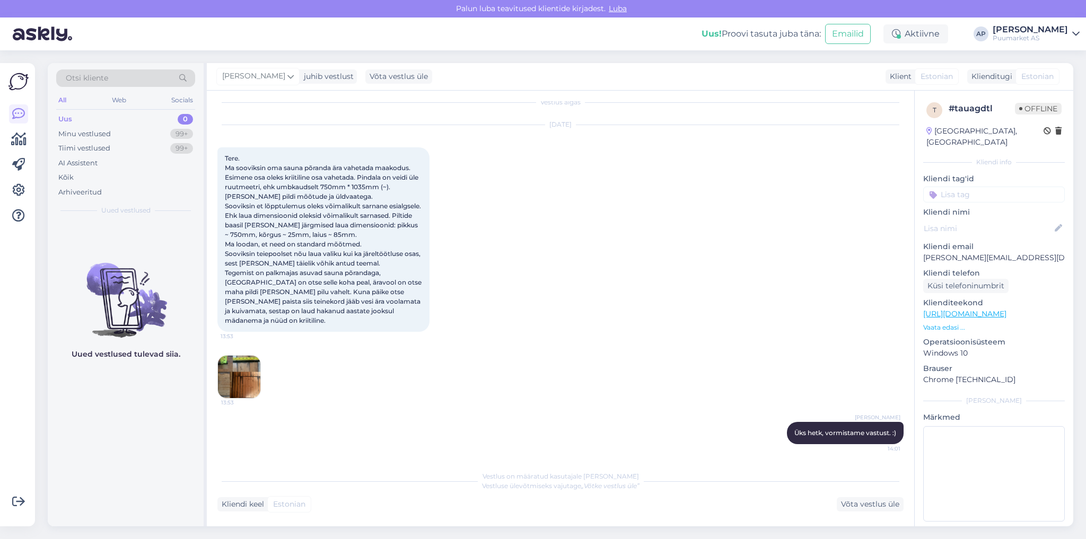
click at [249, 371] on img at bounding box center [239, 377] width 42 height 42
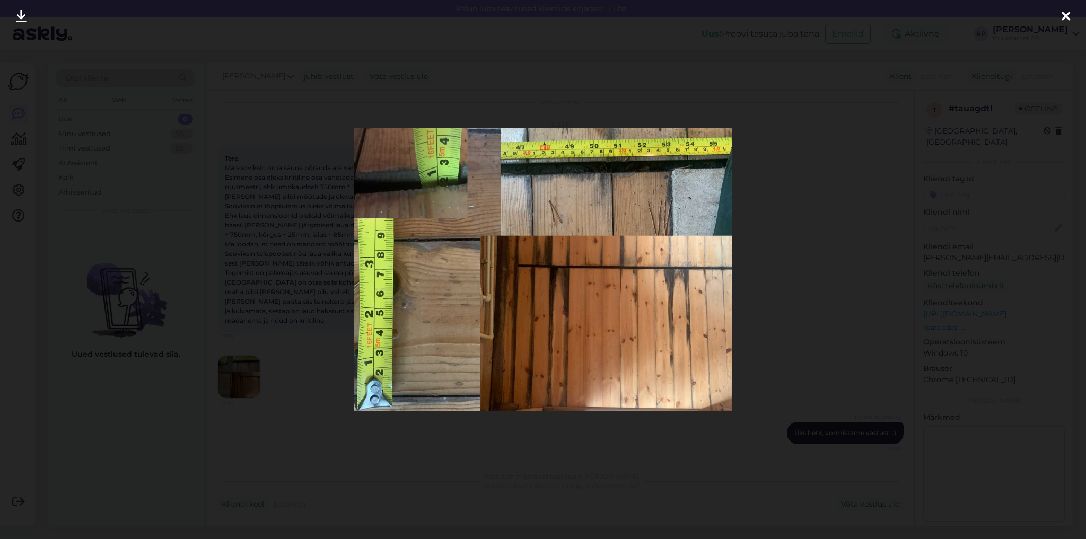
click at [314, 208] on div at bounding box center [543, 269] width 1086 height 539
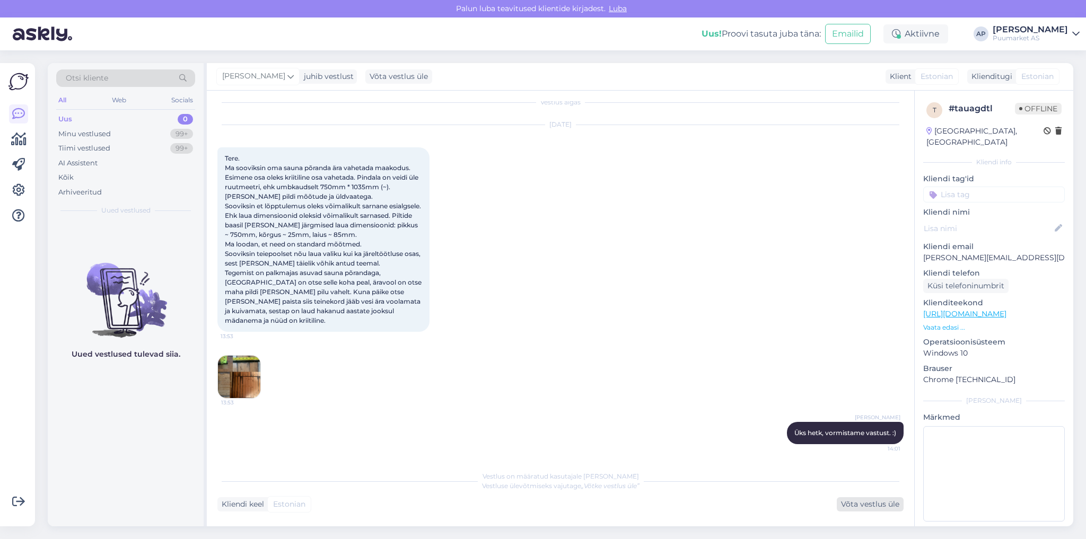
click at [843, 503] on div "Võta vestlus üle" at bounding box center [870, 504] width 67 height 14
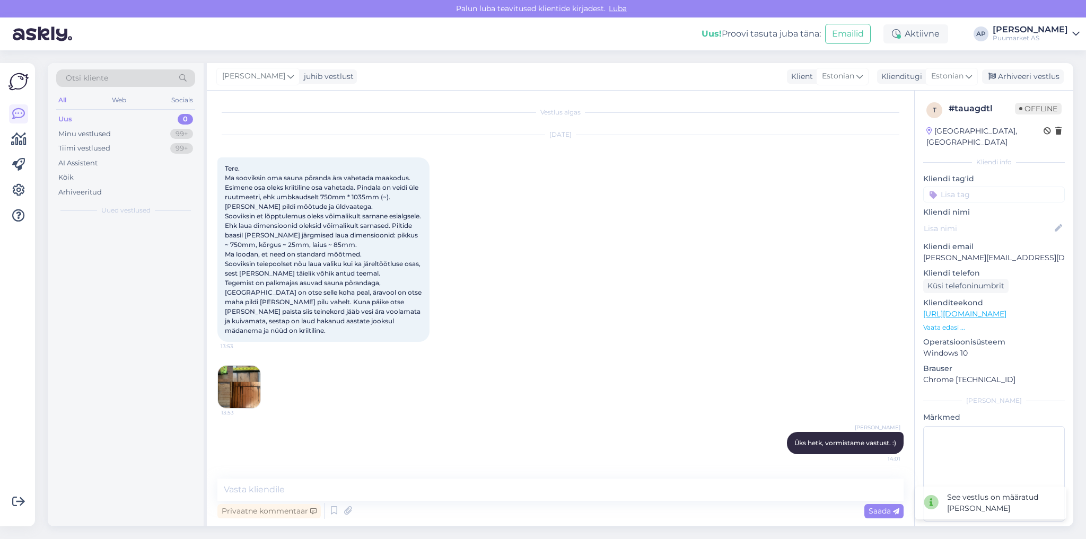
scroll to position [0, 0]
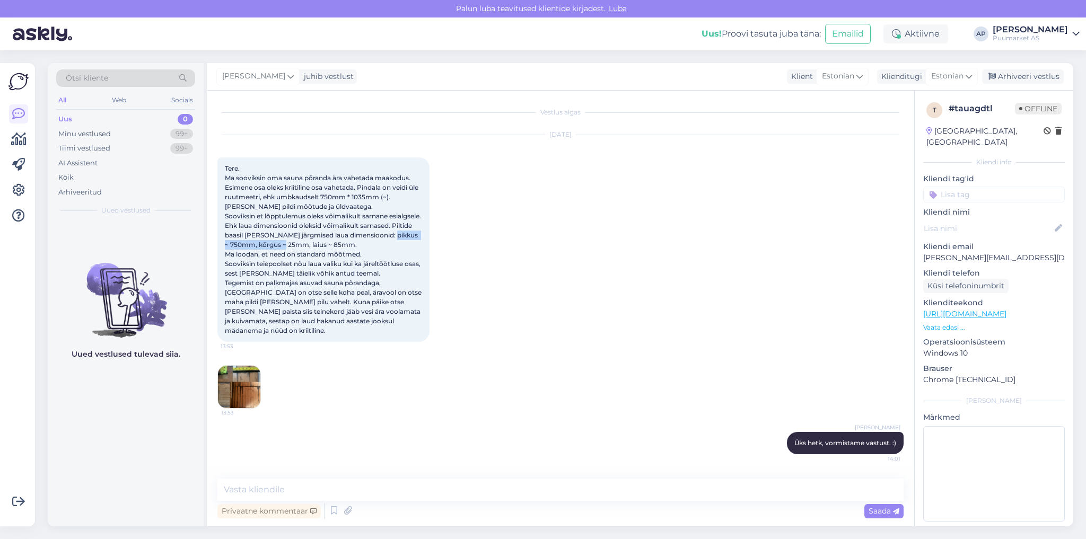
drag, startPoint x: 305, startPoint y: 243, endPoint x: 390, endPoint y: 248, distance: 84.4
click at [390, 248] on span "Tere. Ma sooviksin oma sauna põranda ära vahetada maakodus. Esimene osa oleks k…" at bounding box center [324, 249] width 198 height 170
drag, startPoint x: 327, startPoint y: 243, endPoint x: 290, endPoint y: 246, distance: 36.7
click at [290, 246] on span "Tere. Ma sooviksin oma sauna põranda ära vahetada maakodus. Esimene osa oleks k…" at bounding box center [324, 249] width 198 height 170
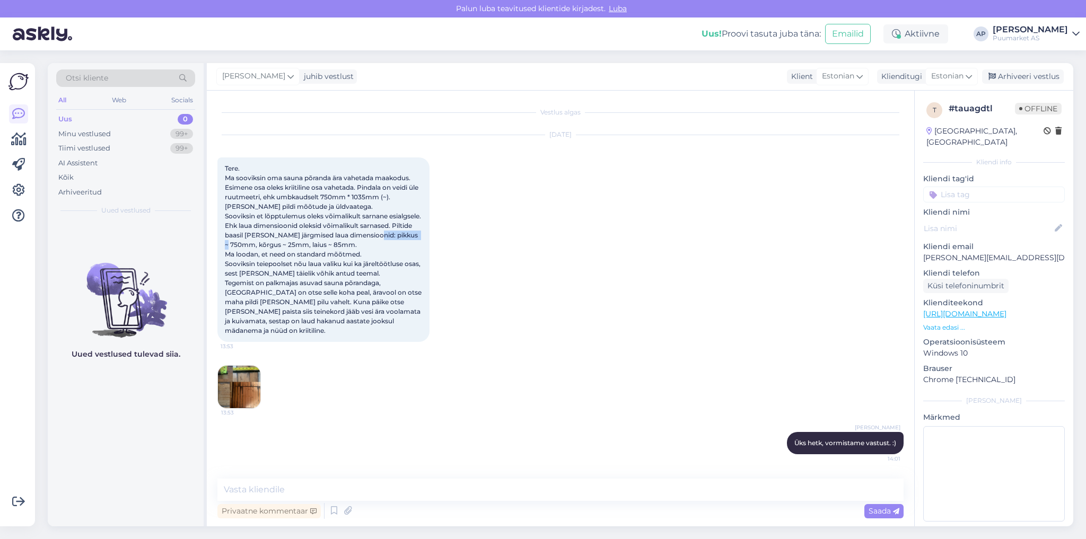
click at [290, 246] on span "Tere. Ma sooviksin oma sauna põranda ära vahetada maakodus. Esimene osa oleks k…" at bounding box center [324, 249] width 198 height 170
drag, startPoint x: 303, startPoint y: 243, endPoint x: 381, endPoint y: 248, distance: 78.6
click at [381, 248] on span "Tere. Ma sooviksin oma sauna põranda ära vahetada maakodus. Esimene osa oleks k…" at bounding box center [324, 249] width 198 height 170
click at [378, 249] on div "Tere. Ma sooviksin oma sauna põranda ära vahetada maakodus. Esimene osa oleks k…" at bounding box center [323, 249] width 212 height 185
drag, startPoint x: 227, startPoint y: 255, endPoint x: 252, endPoint y: 255, distance: 25.5
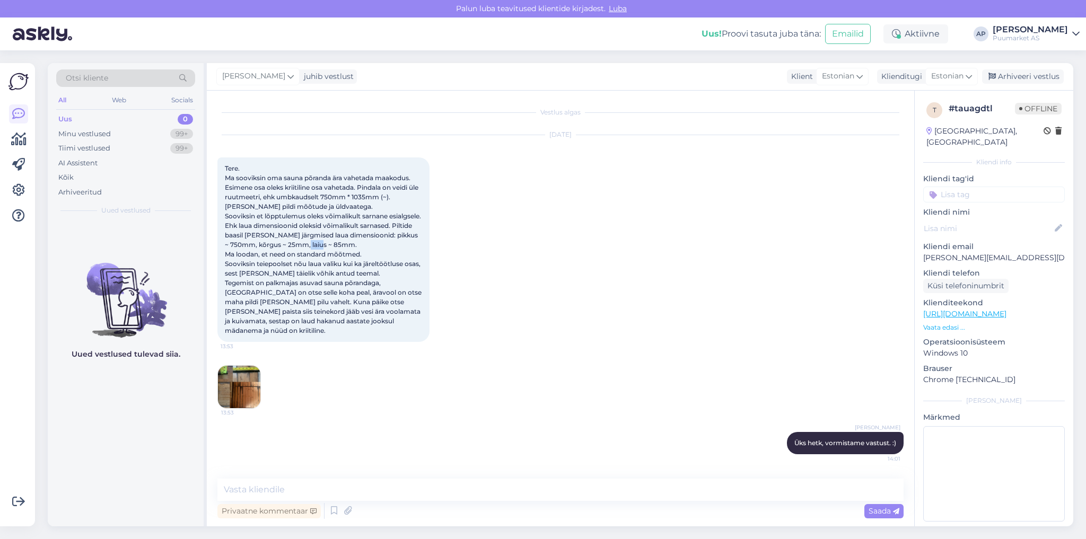
click at [252, 255] on div "Tere. Ma sooviksin oma sauna põranda ära vahetada maakodus. Esimene osa oleks k…" at bounding box center [323, 249] width 212 height 185
drag, startPoint x: 226, startPoint y: 255, endPoint x: 250, endPoint y: 256, distance: 23.9
click at [250, 256] on div "Tere. Ma sooviksin oma sauna põranda ära vahetada maakodus. Esimene osa oleks k…" at bounding box center [323, 249] width 212 height 185
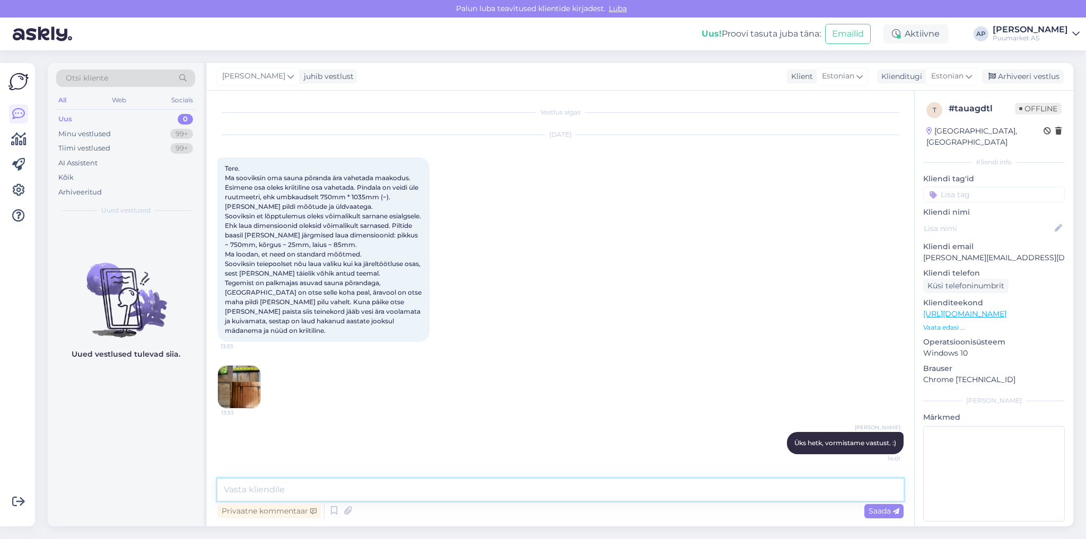
click at [330, 498] on textarea at bounding box center [560, 490] width 686 height 22
type textarea "s"
click at [233, 395] on img at bounding box center [239, 387] width 42 height 42
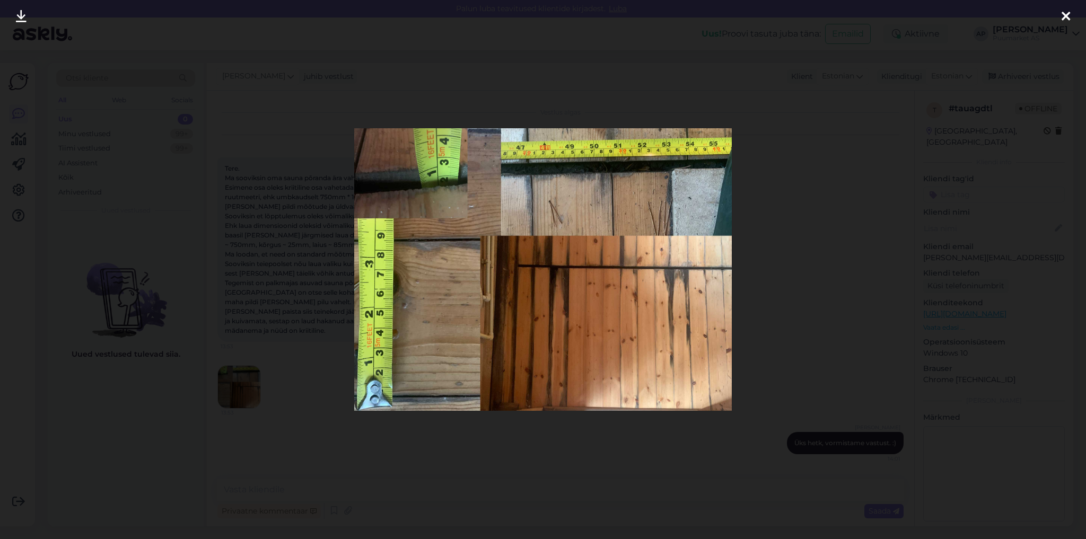
click at [303, 286] on div at bounding box center [543, 269] width 1086 height 539
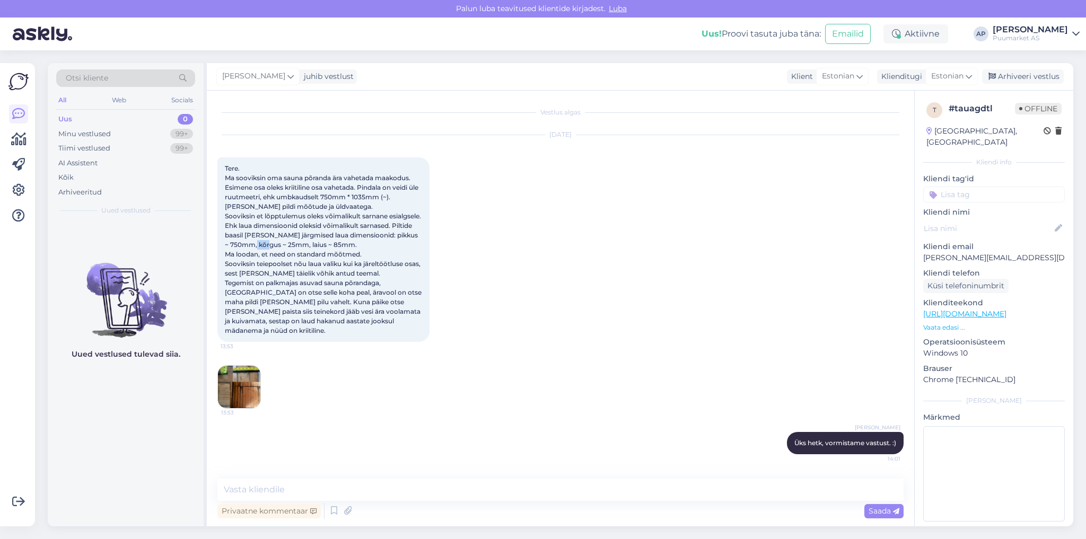
drag, startPoint x: 358, startPoint y: 247, endPoint x: 380, endPoint y: 248, distance: 21.8
click at [380, 248] on span "Tere. Ma sooviksin oma sauna põranda ära vahetada maakodus. Esimene osa oleks k…" at bounding box center [324, 249] width 198 height 170
click at [375, 248] on span "Tere. Ma sooviksin oma sauna põranda ära vahetada maakodus. Esimene osa oleks k…" at bounding box center [324, 249] width 198 height 170
drag, startPoint x: 328, startPoint y: 241, endPoint x: 380, endPoint y: 247, distance: 52.8
click at [380, 247] on span "Tere. Ma sooviksin oma sauna põranda ära vahetada maakodus. Esimene osa oleks k…" at bounding box center [324, 249] width 198 height 170
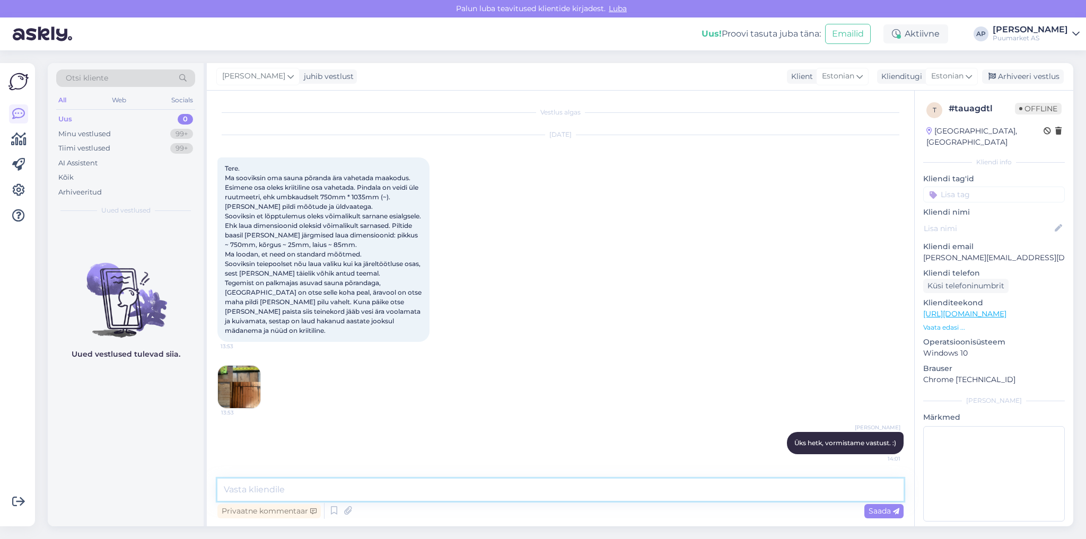
click at [329, 491] on textarea at bounding box center [560, 490] width 686 height 22
paste textarea "Sellist [PERSON_NAME] [PERSON_NAME] ole ning ka ei soovita. Pigem võiks [PERSON…"
type textarea "Sellist [PERSON_NAME] [PERSON_NAME] ole ning ka ei soovita. Pigem võiks [PERSON…"
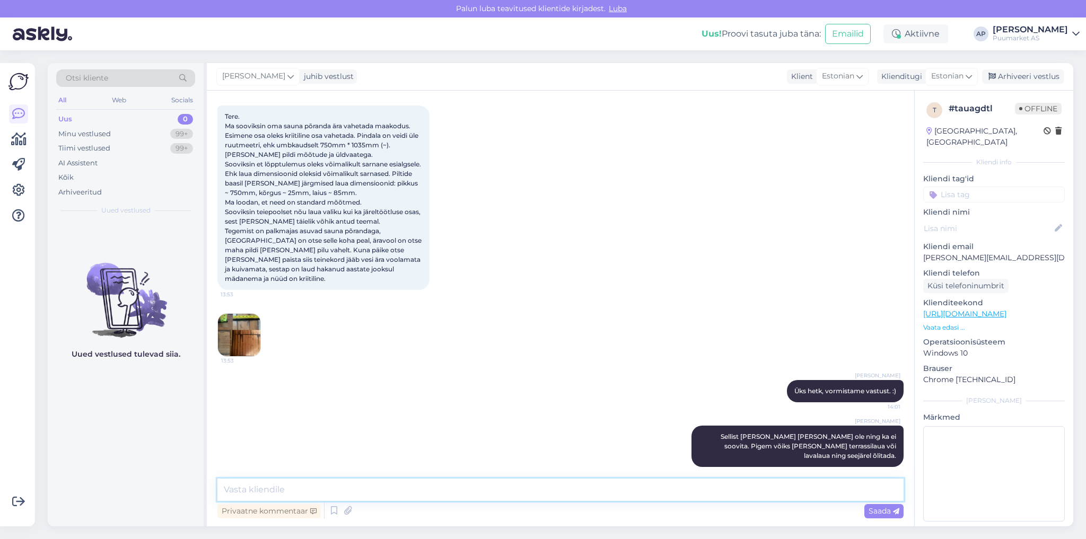
click at [544, 493] on textarea at bounding box center [560, 490] width 686 height 22
click at [766, 488] on textarea "Mõistan et soovite säilitada välimust aga ehk kui teha siis juba korralikult ja…" at bounding box center [560, 490] width 686 height 22
type textarea "Mõistan et soovite säilitada välimust aga ehk kui teha siis juba korralikult ja…"
drag, startPoint x: 863, startPoint y: 481, endPoint x: 104, endPoint y: 424, distance: 761.0
click at [161, 454] on div "Otsi kliente All Web Socials Uus 0 Minu vestlused 99+ Tiimi vestlused 99+ AI As…" at bounding box center [561, 294] width 1026 height 463
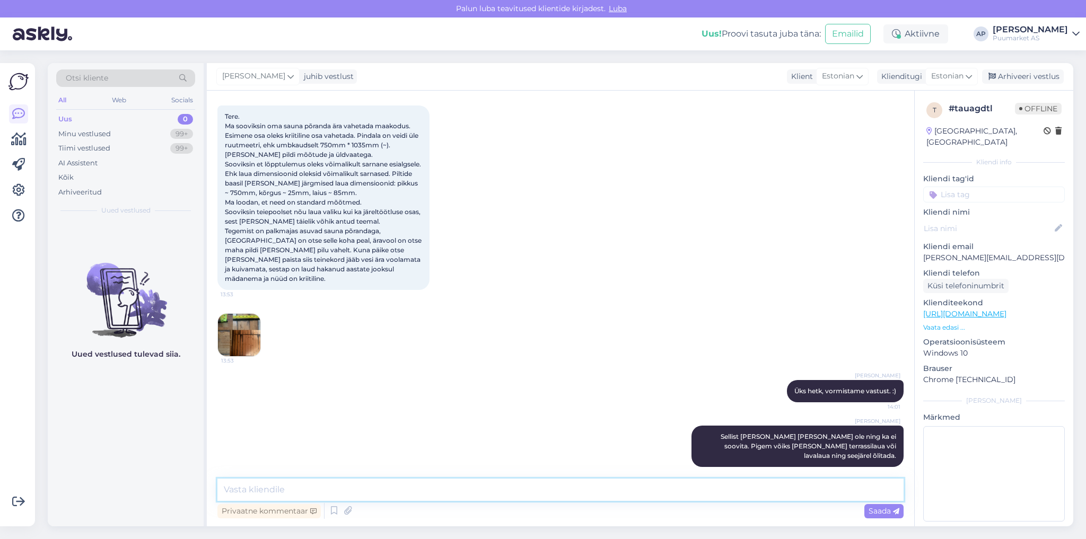
paste textarea "Mõistan, et soovite säilitada välimust, kuid ehk tasuks siis juba teha korralik…"
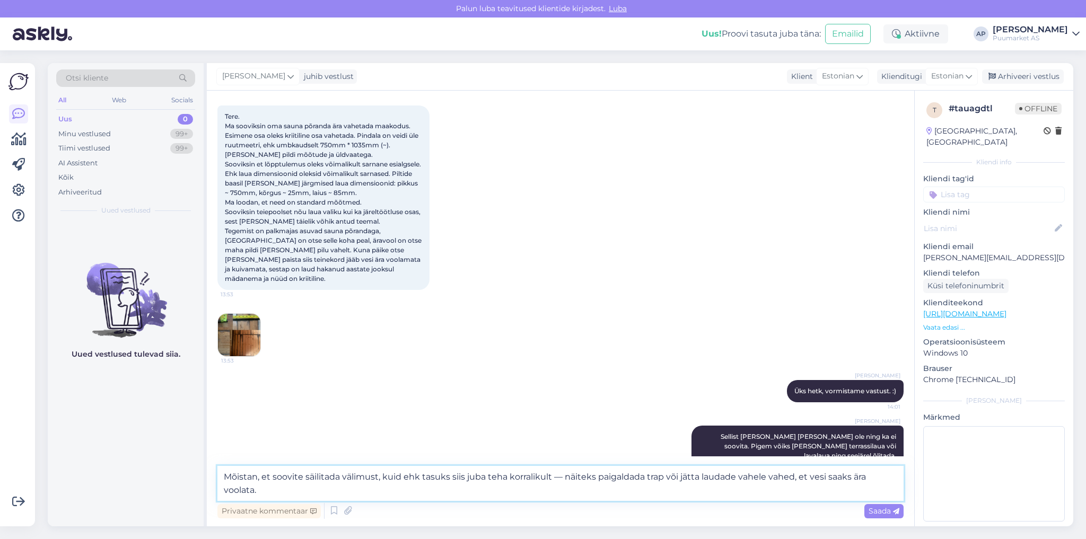
click at [461, 473] on textarea "Mõistan, et soovite säilitada välimust, kuid ehk tasuks siis juba teha korralik…" at bounding box center [560, 483] width 686 height 35
type textarea "Mõistan, et soovite säilitada välimust, kuid ehk tasuks siiski juba teha korral…"
click at [877, 509] on span "Saada" at bounding box center [884, 511] width 31 height 10
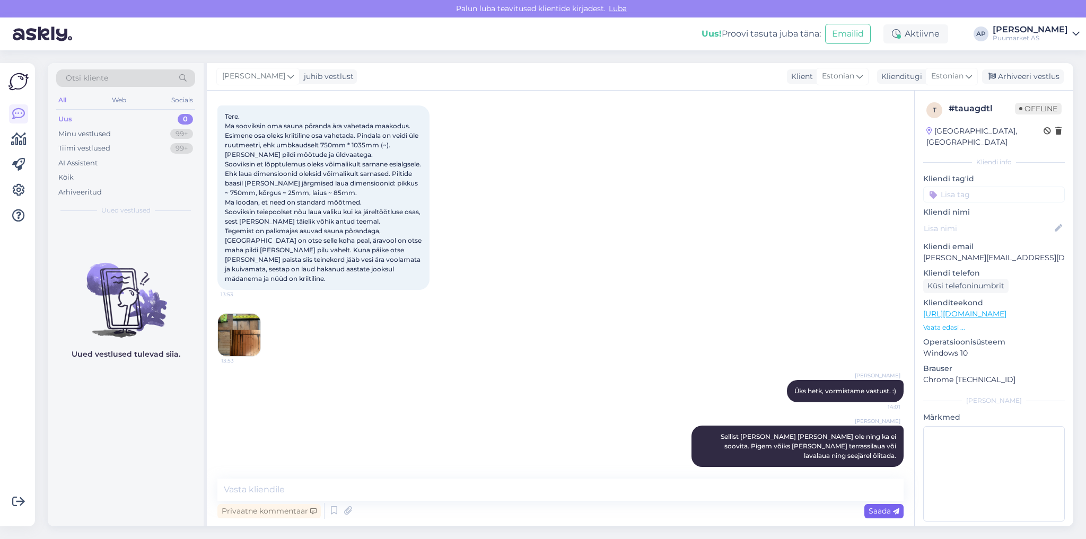
scroll to position [117, 0]
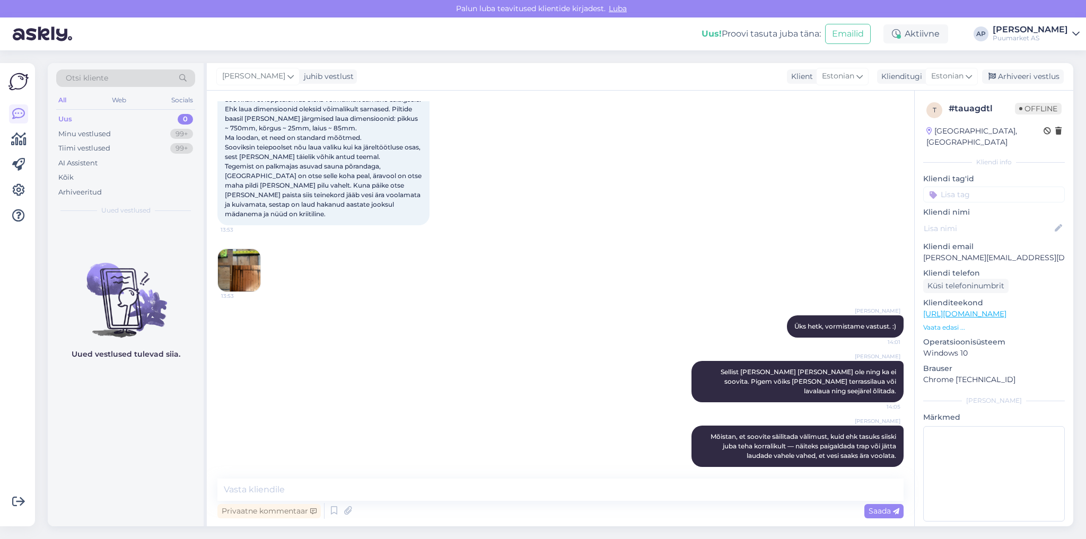
click at [547, 442] on div "[PERSON_NAME] Mõistan, et soovite säilitada välimust, kuid ehk tasuks siiski ju…" at bounding box center [560, 446] width 686 height 65
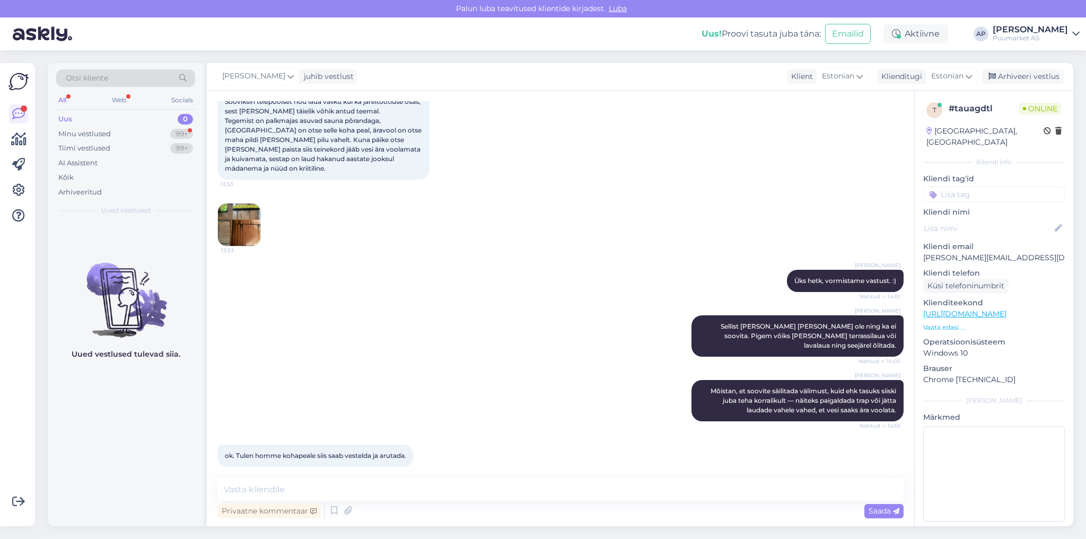
click at [241, 232] on img at bounding box center [239, 225] width 42 height 42
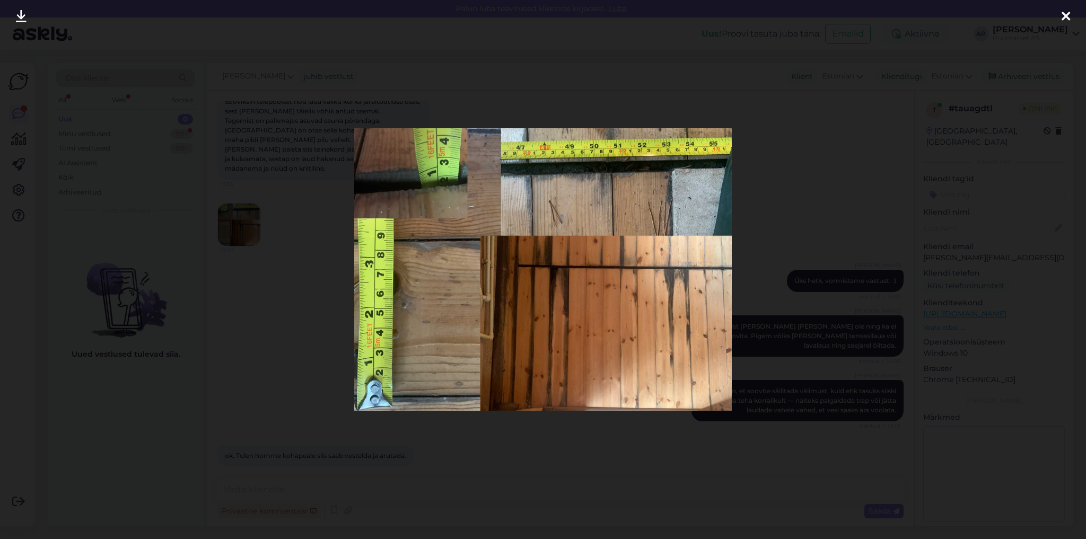
click at [281, 360] on div at bounding box center [543, 269] width 1086 height 539
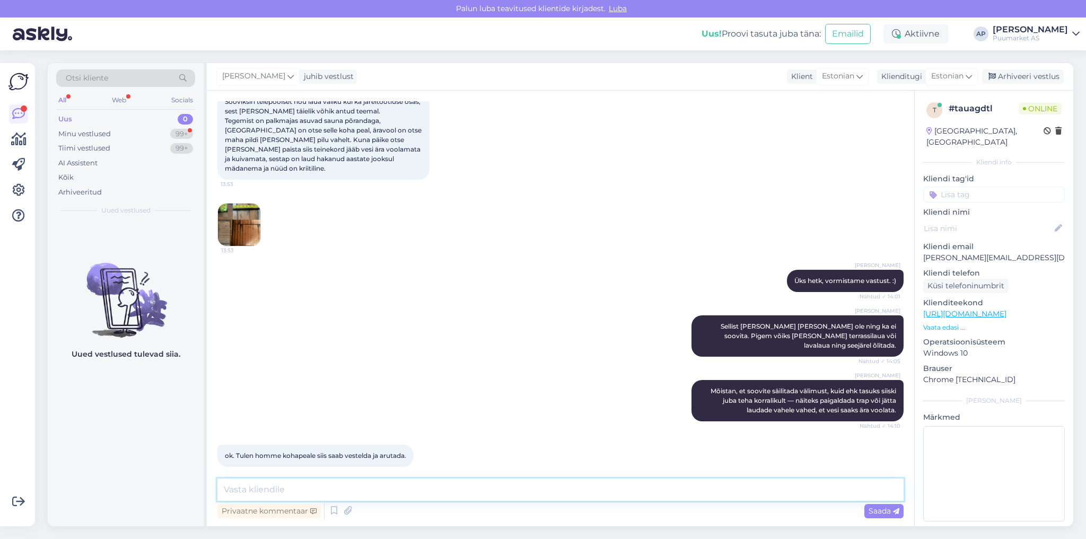
click at [380, 485] on textarea at bounding box center [560, 490] width 686 height 22
drag, startPoint x: 581, startPoint y: 495, endPoint x: 97, endPoint y: 428, distance: 488.7
click at [144, 441] on div "Otsi kliente All Web Socials Uus 0 Minu vestlused 99+ Tiimi vestlused 99+ AI As…" at bounding box center [561, 294] width 1026 height 463
paste textarea "Mõistlik oleks ka vaadata, mis seal põranda all toimub, kui [PERSON_NAME] ei te…"
type textarea "Mõistlik oleks ka vaadata, mis seal põranda all toimub, kui [PERSON_NAME] ei te…"
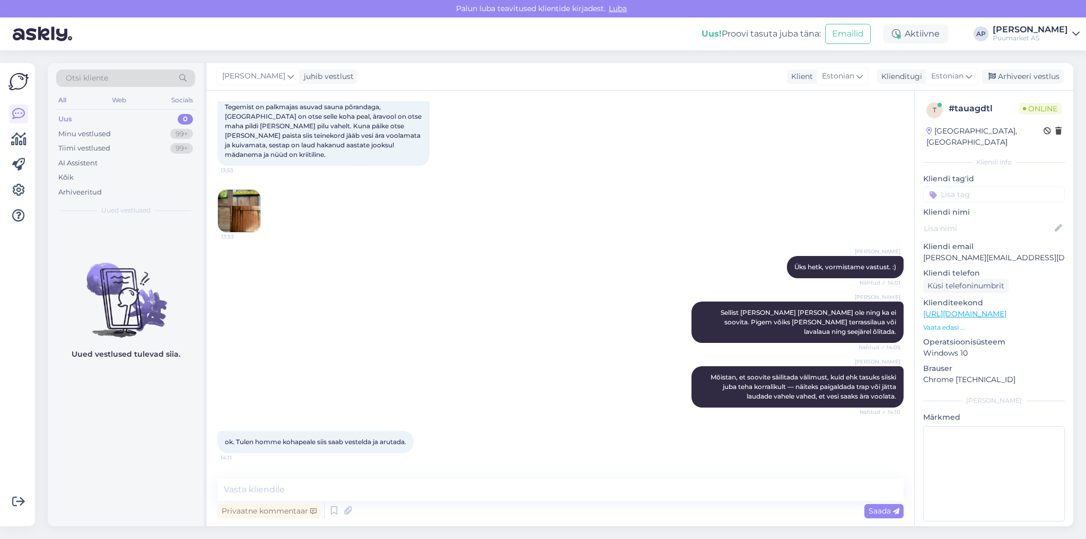
scroll to position [217, 0]
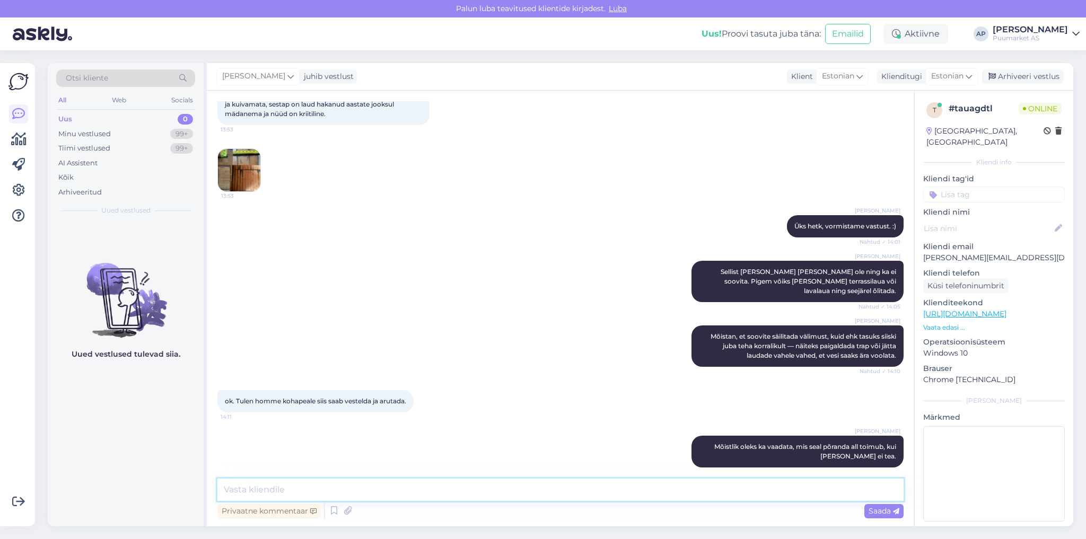
click at [445, 480] on textarea at bounding box center [560, 490] width 686 height 22
paste textarea "Põranda all peaks olema või tuleks rajada korralik veeäravool. Lisaks eeldab se…"
type textarea "Põranda all peaks olema või tuleks rajada korralik veeäravool. Lisaks eeldab se…"
click at [889, 514] on span "Saada" at bounding box center [884, 511] width 31 height 10
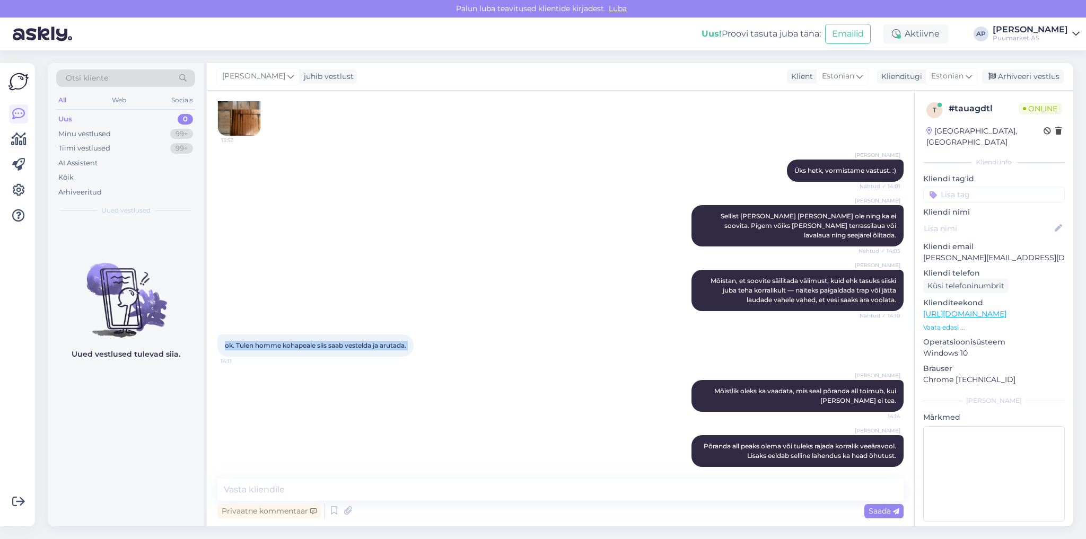
drag, startPoint x: 397, startPoint y: 333, endPoint x: 221, endPoint y: 334, distance: 176.0
click at [221, 335] on div "ok. Tulen homme kohapeale siis saab vestelda ja arutada. 14:11" at bounding box center [315, 346] width 196 height 22
click at [267, 295] on div "[PERSON_NAME] Mõistan, et soovite säilitada välimust, kuid ehk tasuks siiski ju…" at bounding box center [560, 290] width 686 height 65
click at [100, 111] on div "Otsi kliente All Web Socials Uus 0 Minu vestlused 99+ Tiimi vestlused 99+ AI As…" at bounding box center [126, 142] width 156 height 159
click at [68, 104] on div "All Web Socials" at bounding box center [125, 101] width 139 height 16
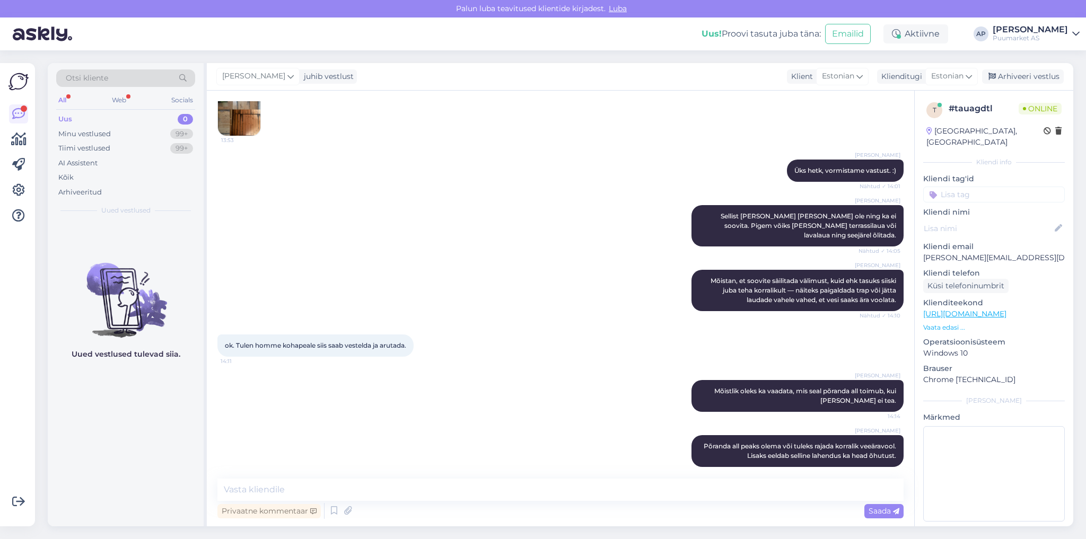
click at [61, 100] on div "All" at bounding box center [62, 100] width 12 height 14
click at [81, 121] on div "Uus 0" at bounding box center [125, 119] width 139 height 15
